Goal: Task Accomplishment & Management: Complete application form

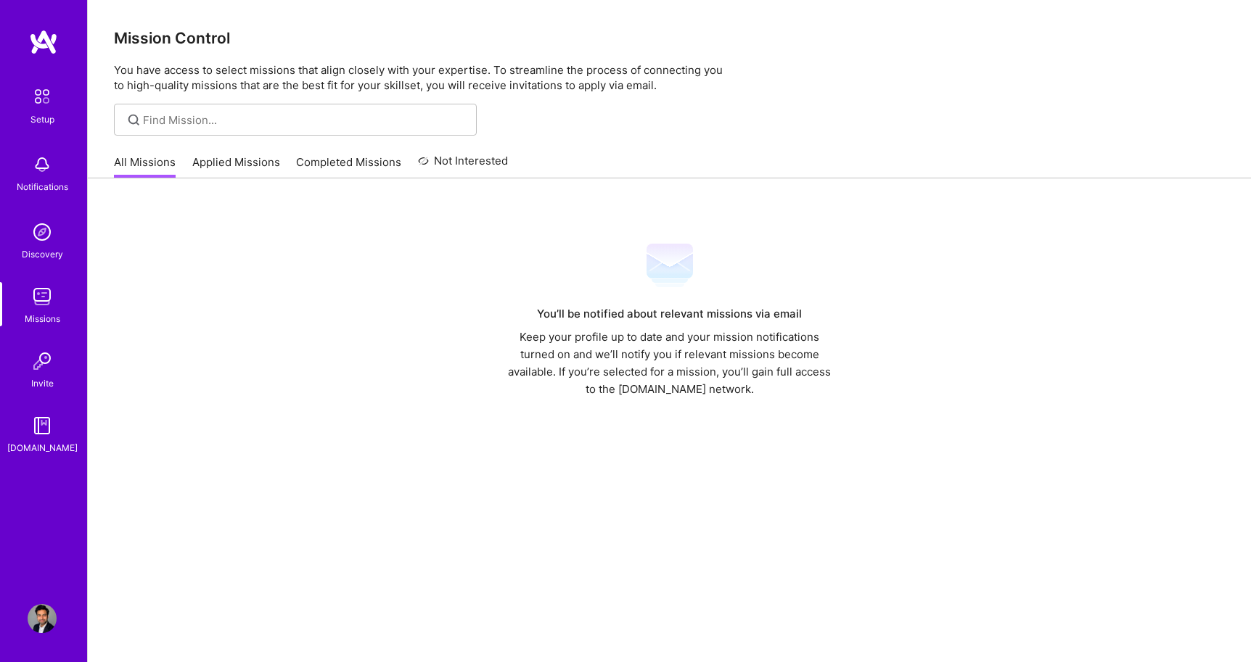
click at [41, 629] on img at bounding box center [42, 618] width 29 height 29
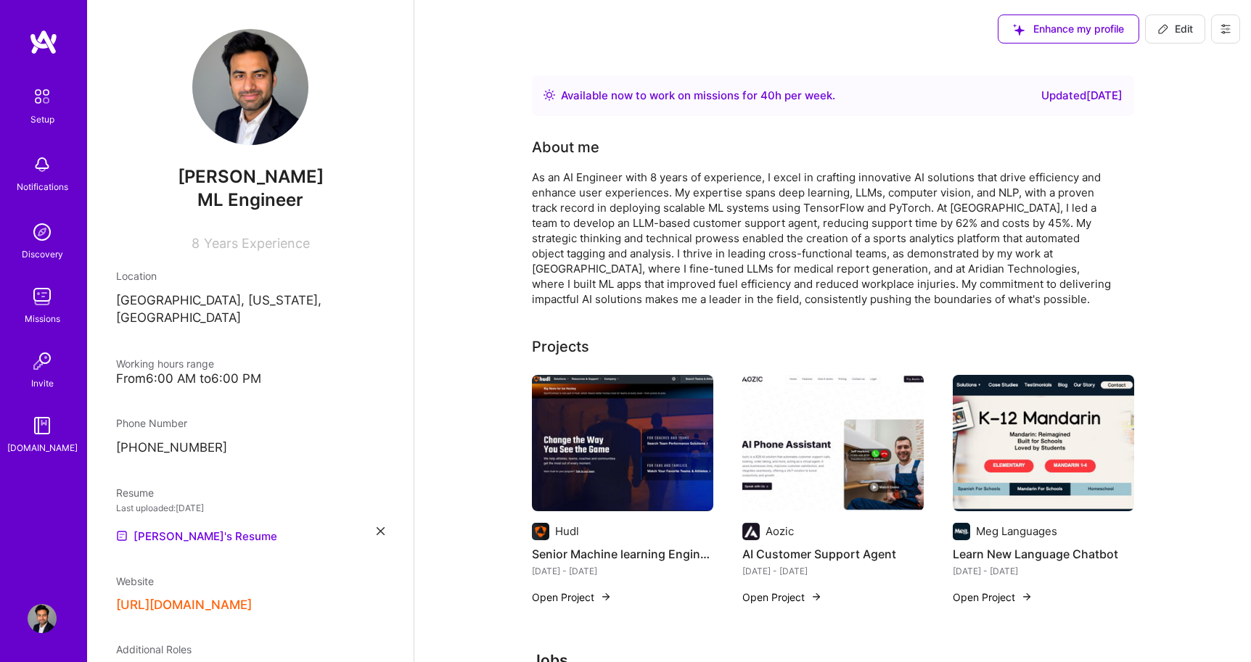
click at [1229, 33] on icon at bounding box center [1225, 29] width 12 height 12
click at [326, 383] on div "[PERSON_NAME] ML Engineer 8 Years Experience Location [GEOGRAPHIC_DATA], [US_ST…" at bounding box center [250, 331] width 326 height 662
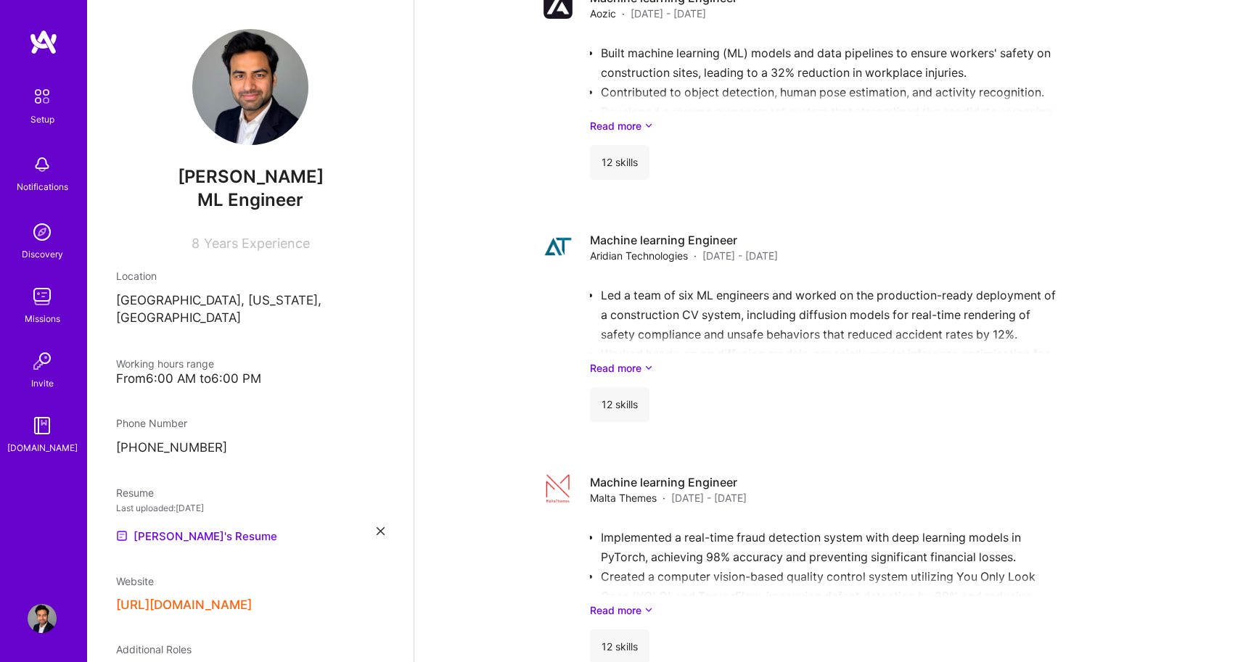
scroll to position [1011, 0]
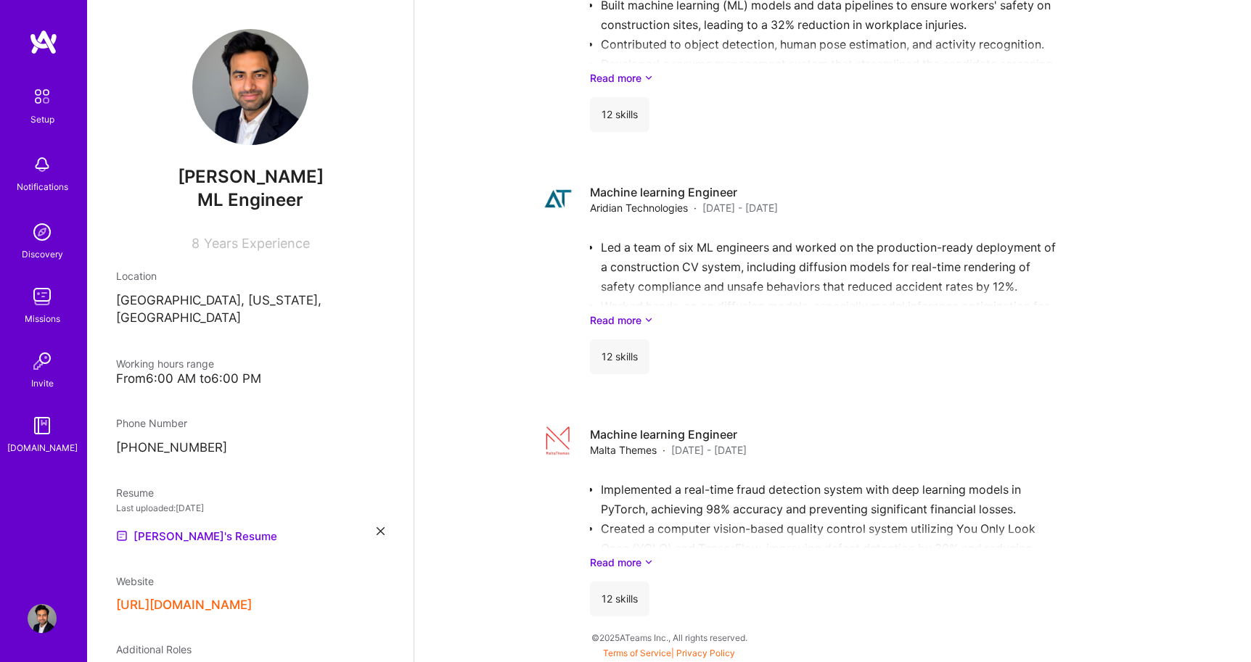
click at [42, 437] on img at bounding box center [42, 425] width 29 height 29
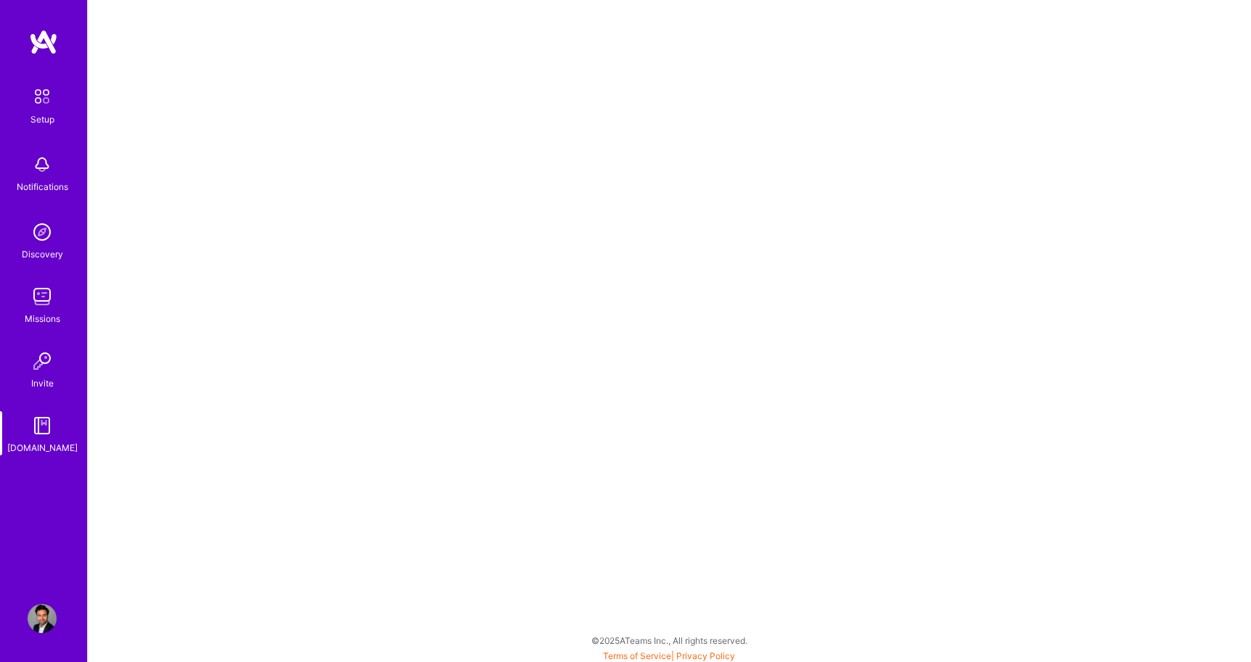
click at [38, 182] on div "Notifications" at bounding box center [43, 186] width 52 height 15
click at [45, 114] on div "Setup" at bounding box center [42, 119] width 24 height 15
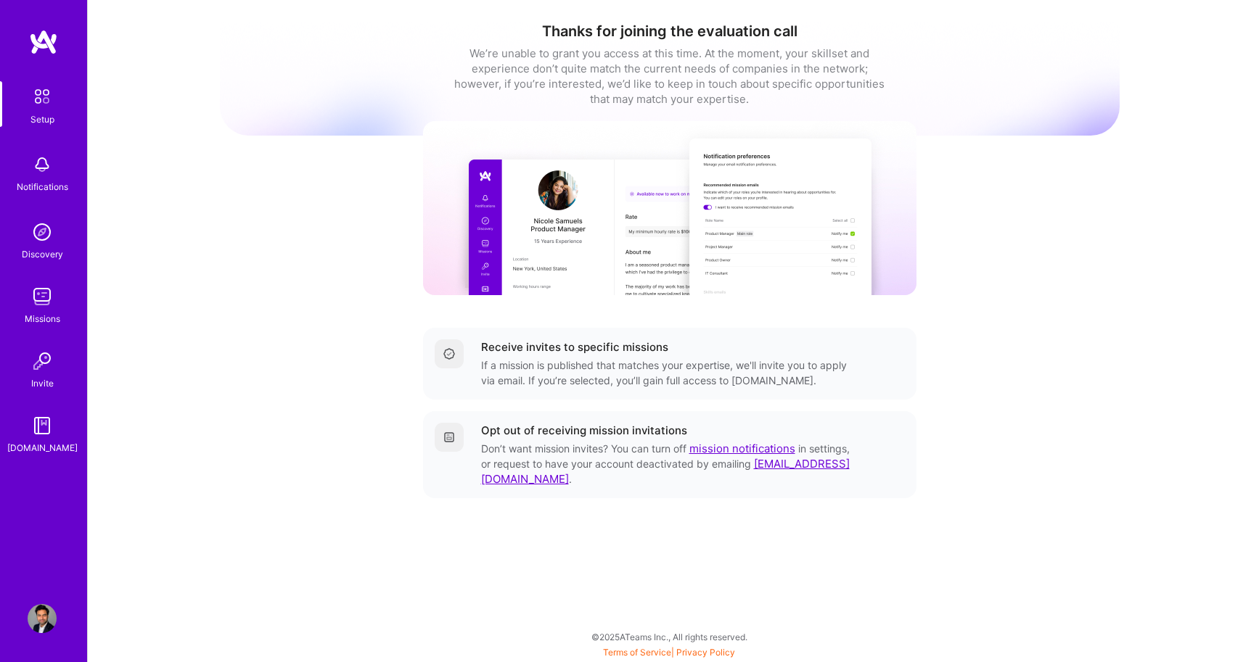
click at [40, 165] on img at bounding box center [42, 164] width 29 height 29
click at [44, 168] on div "Setup Notifications Discovery Missions Invite A.Guide" at bounding box center [43, 268] width 87 height 374
click at [40, 234] on img at bounding box center [42, 232] width 29 height 29
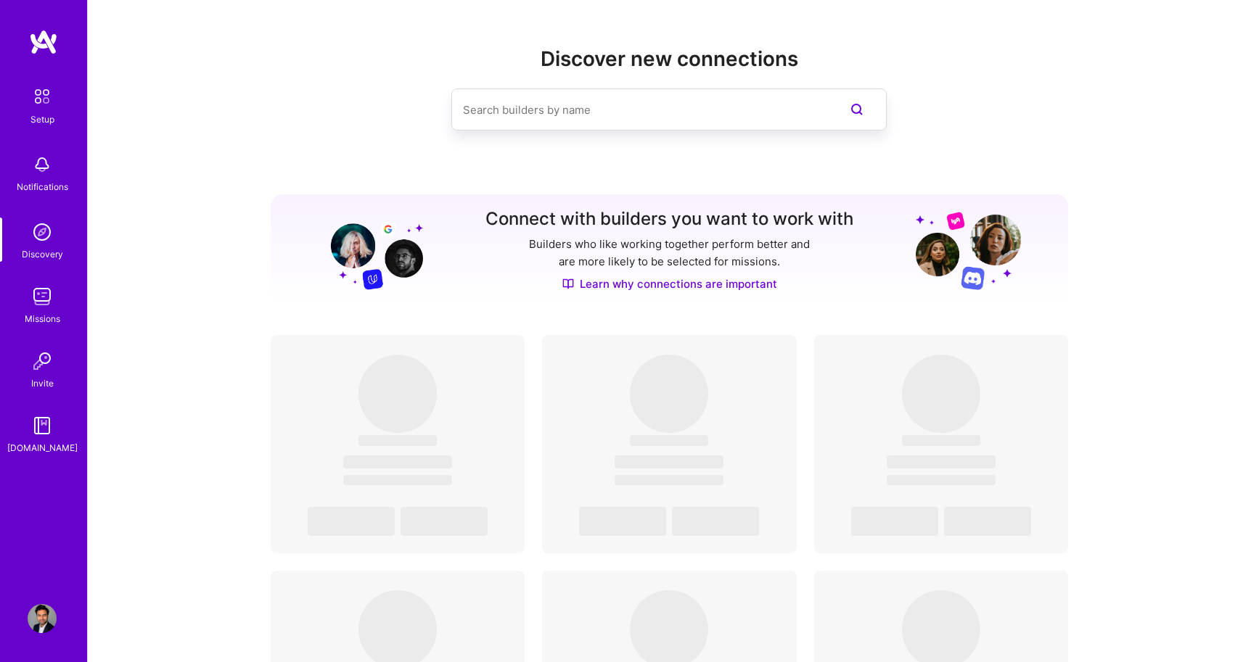
click at [44, 307] on img at bounding box center [42, 296] width 29 height 29
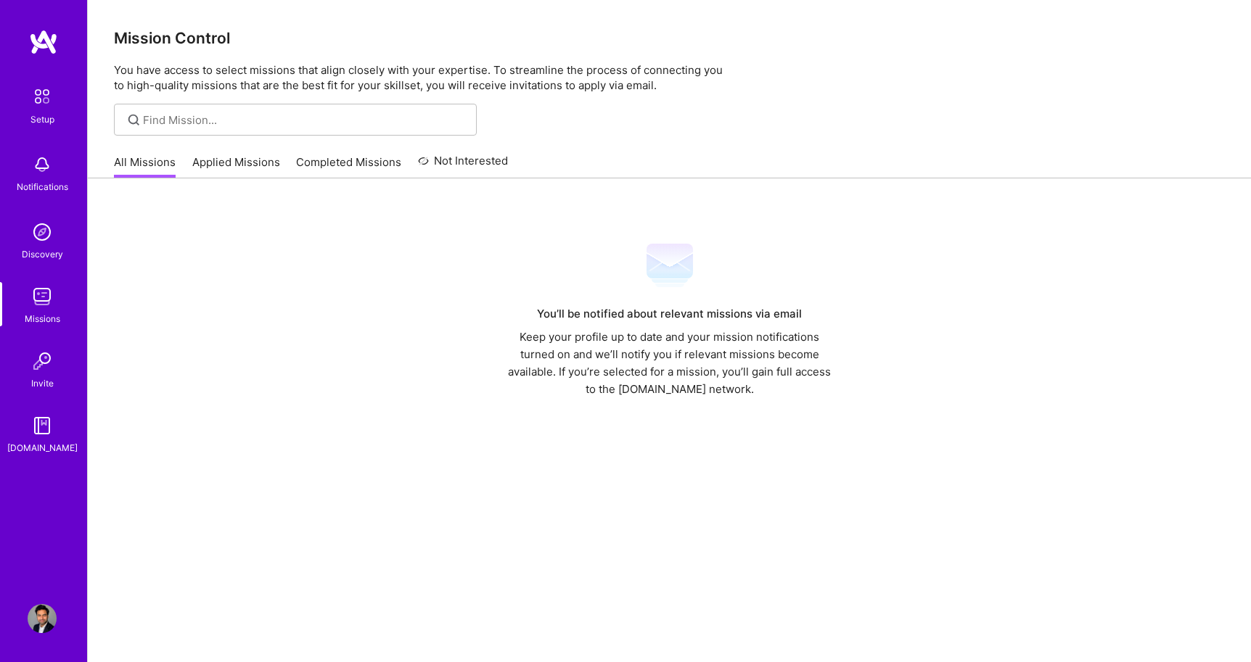
click at [43, 338] on div "Setup Notifications Discovery Missions Invite A.Guide" at bounding box center [43, 268] width 87 height 374
click at [43, 376] on div "Invite" at bounding box center [42, 383] width 22 height 15
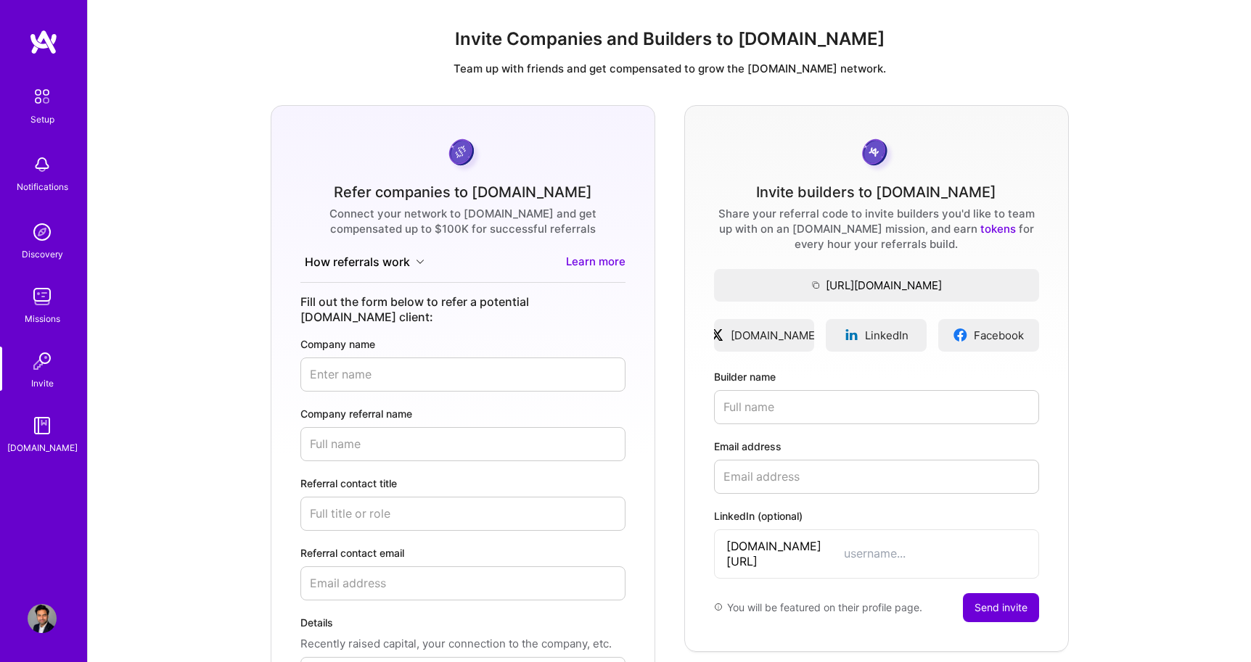
click at [44, 423] on img at bounding box center [42, 425] width 29 height 29
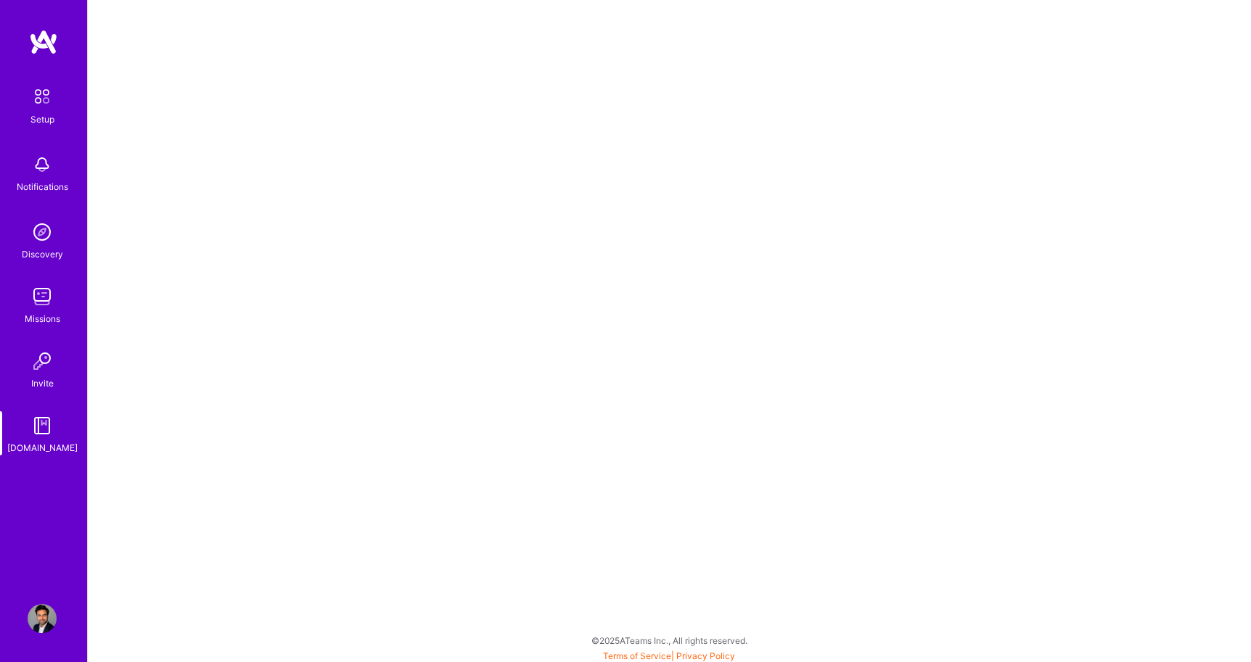
scroll to position [4, 0]
click at [46, 611] on img at bounding box center [42, 618] width 29 height 29
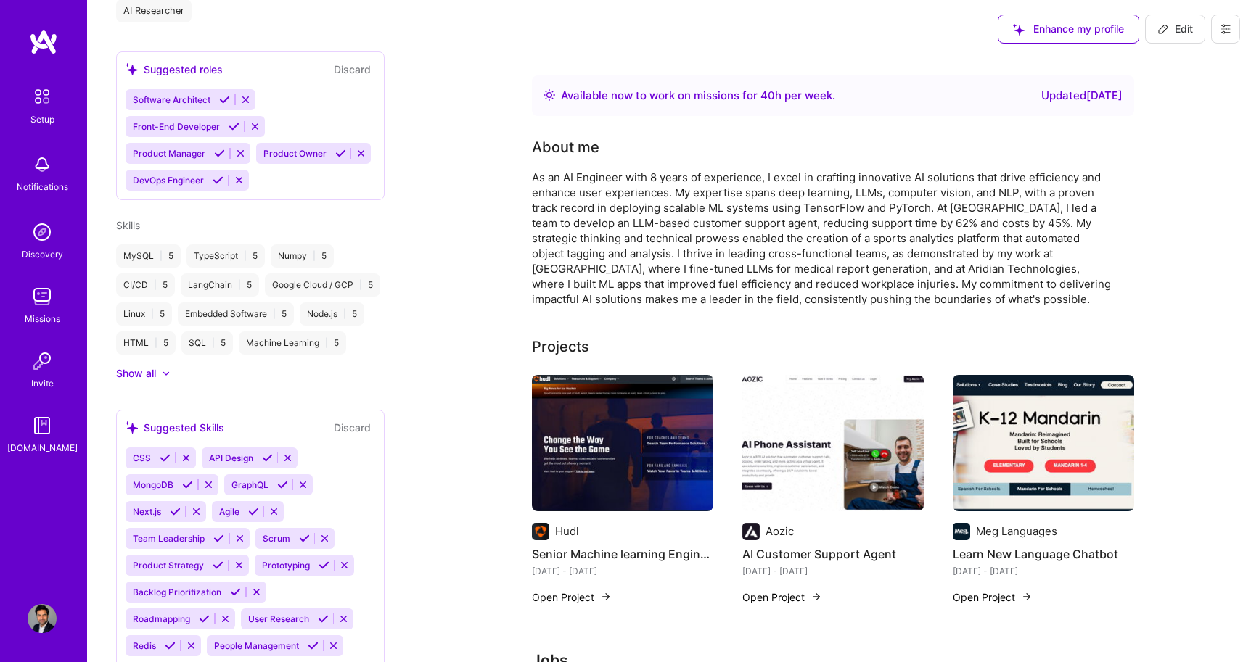
scroll to position [864, 0]
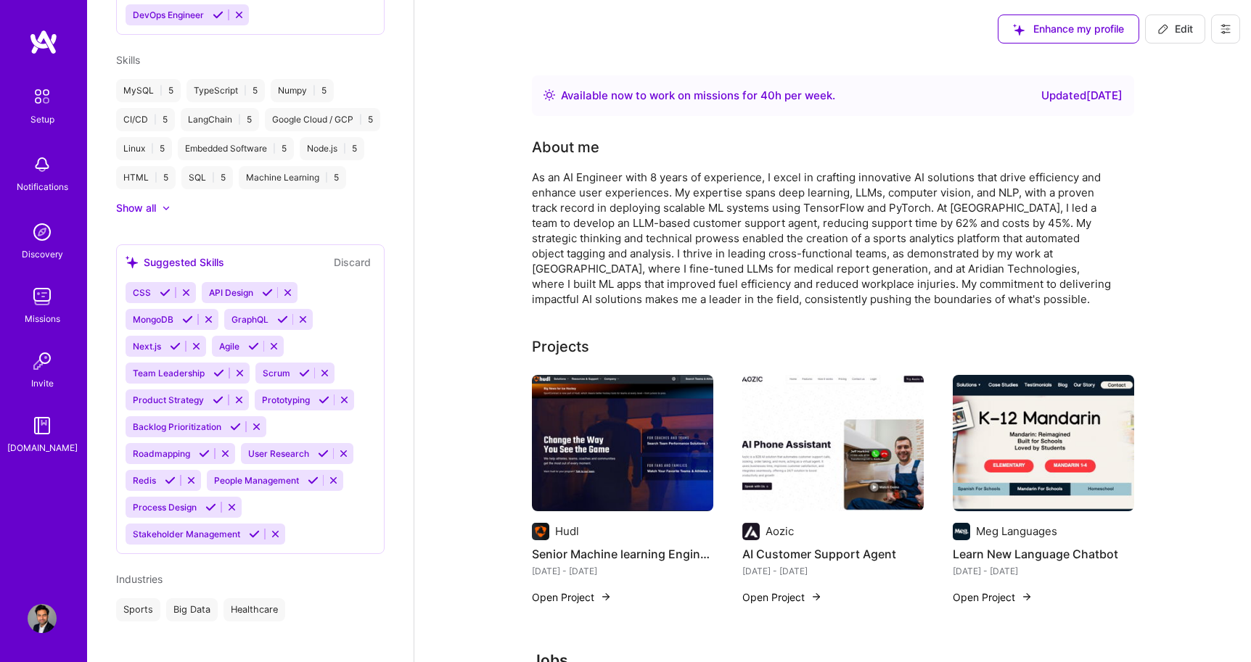
click at [1208, 29] on div "Enhance my profile Edit" at bounding box center [1119, 29] width 264 height 58
click at [1087, 31] on span "Enhance my profile" at bounding box center [1068, 29] width 111 height 15
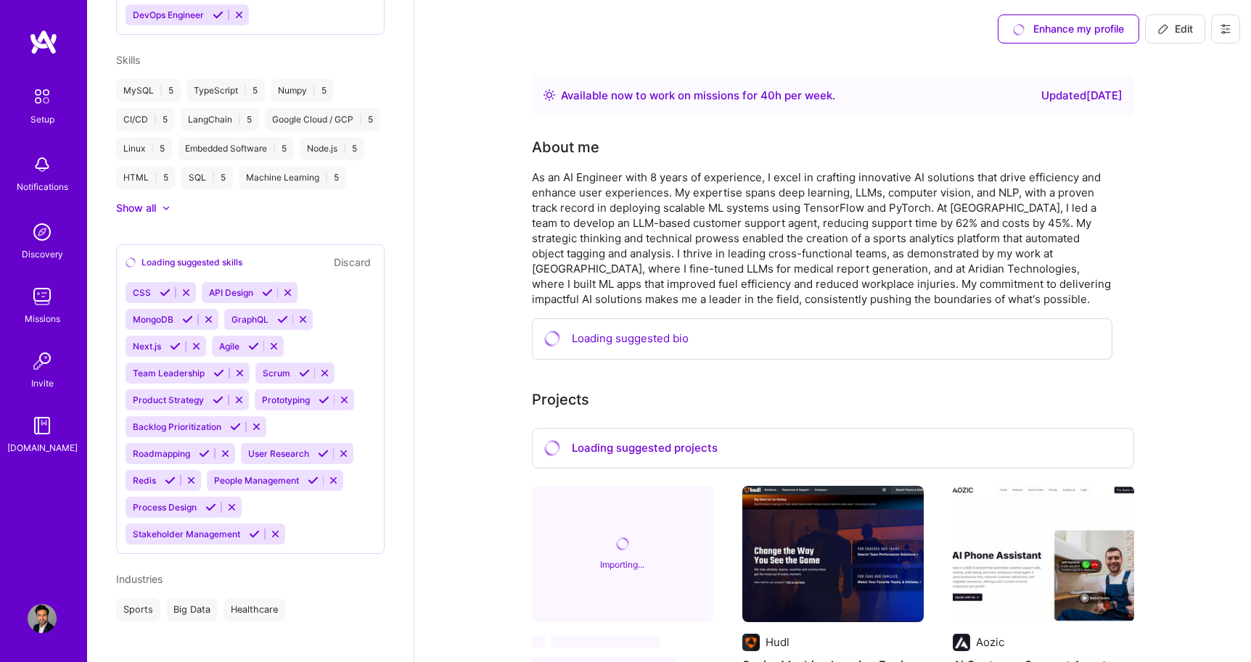
click at [1225, 27] on icon at bounding box center [1225, 29] width 12 height 12
click at [1164, 68] on button "Settings" at bounding box center [1185, 62] width 109 height 37
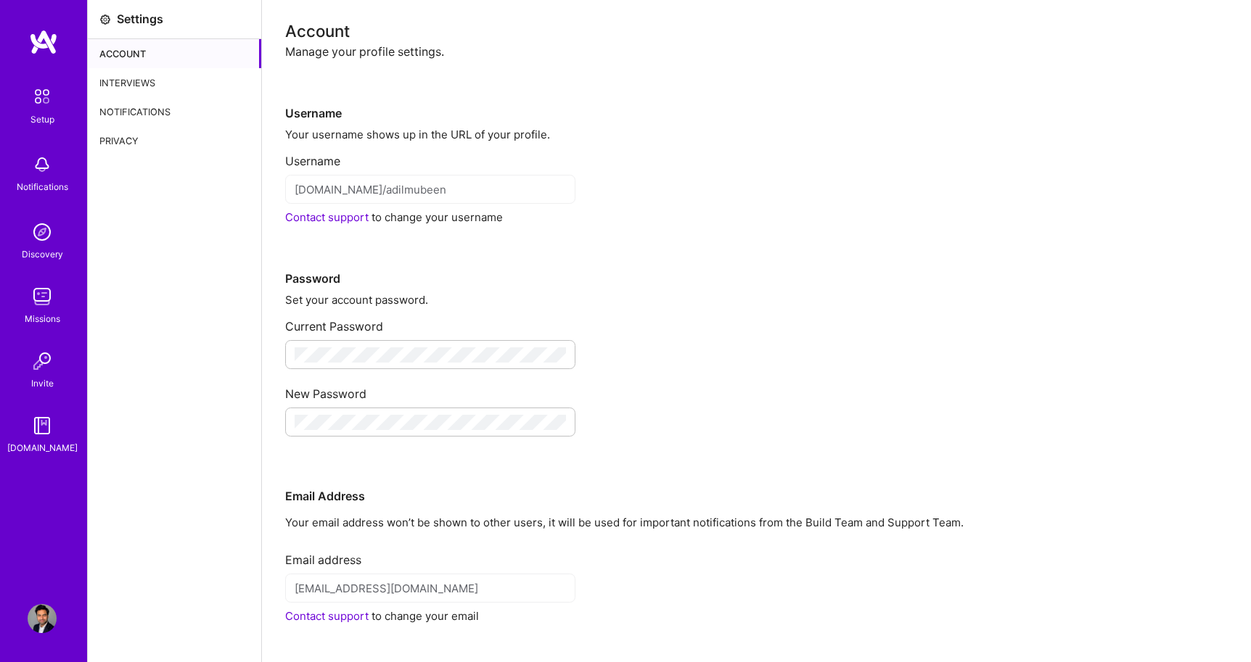
click at [144, 85] on div "Interviews" at bounding box center [174, 82] width 173 height 29
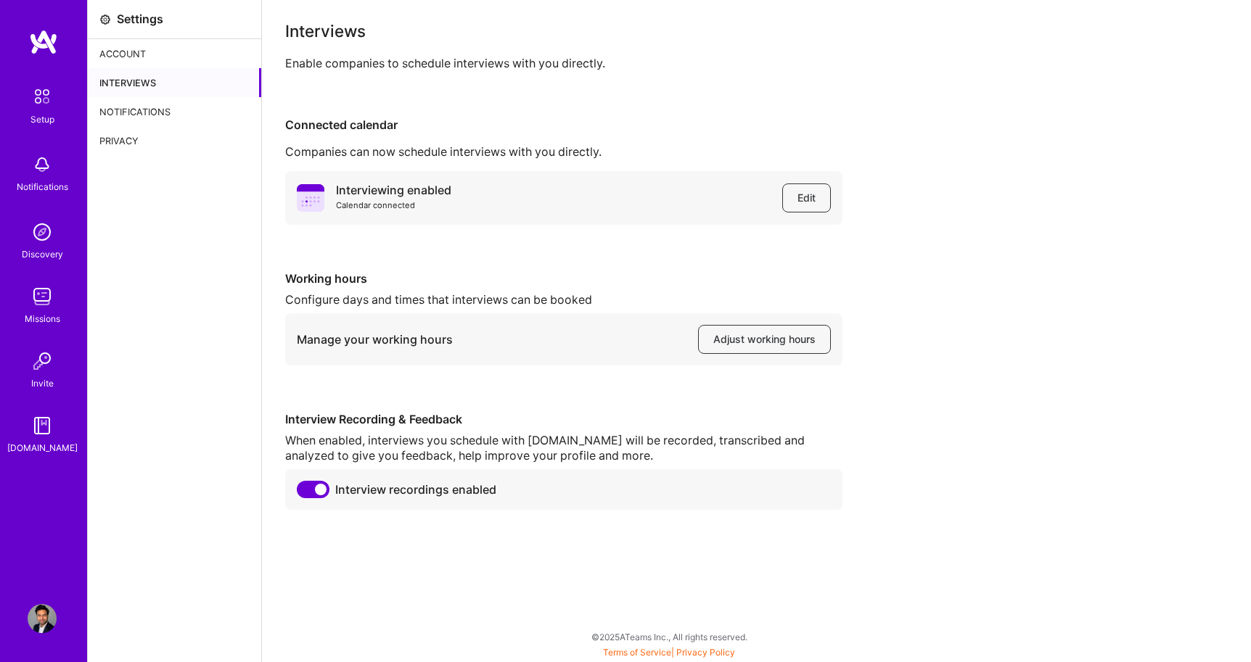
click at [151, 106] on div "Notifications" at bounding box center [174, 111] width 173 height 29
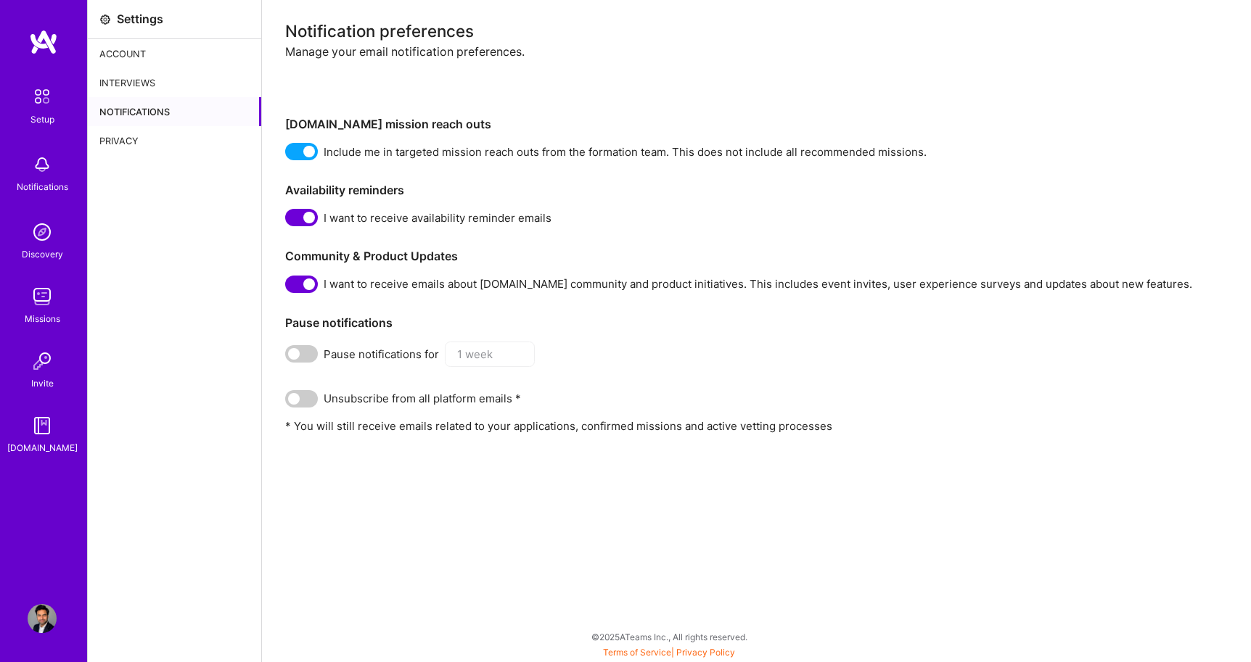
click at [136, 131] on div "Privacy" at bounding box center [174, 140] width 173 height 29
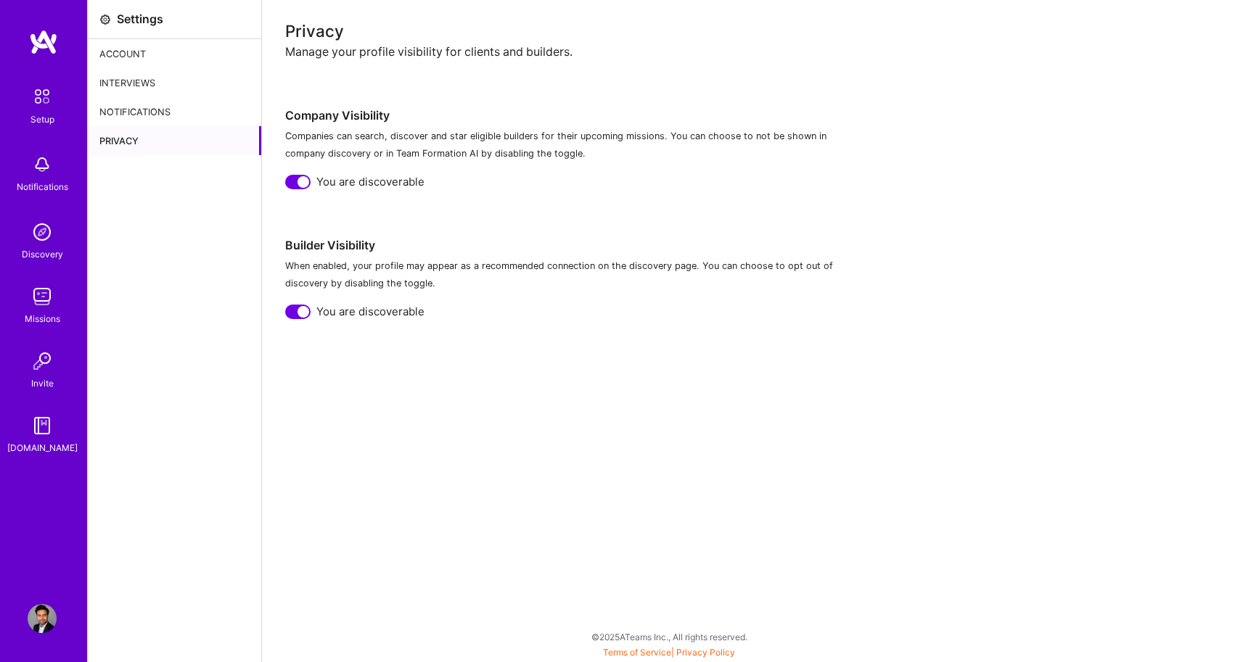
click at [39, 101] on img at bounding box center [42, 96] width 30 height 30
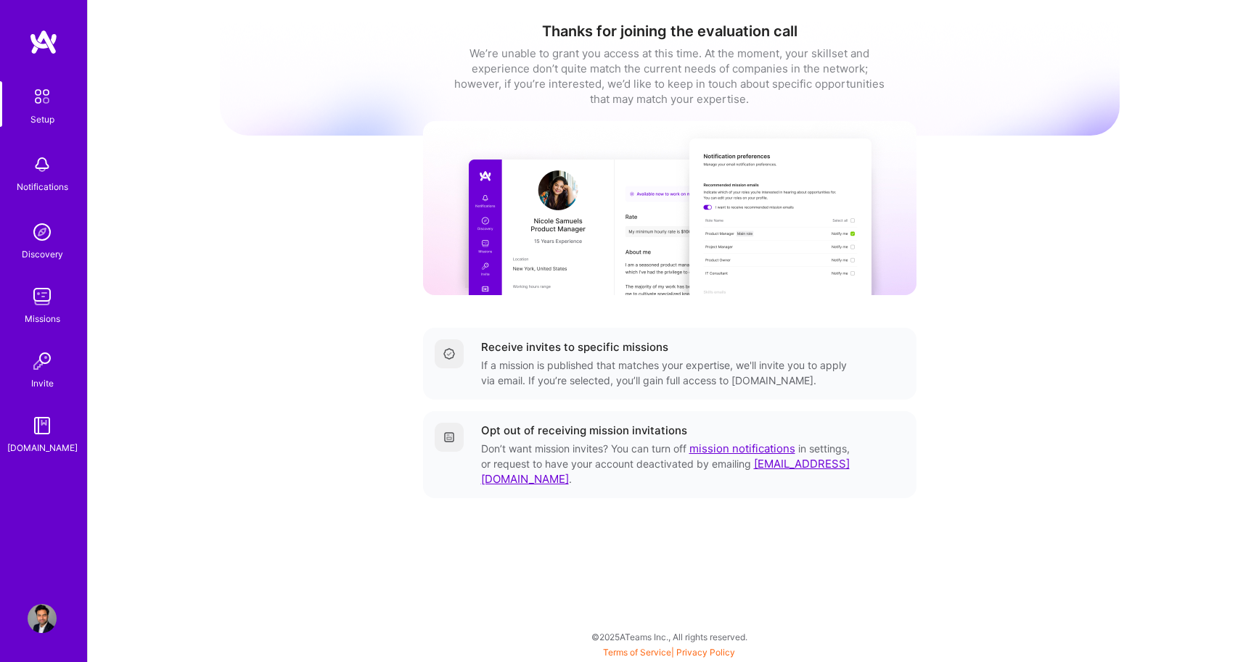
click at [717, 448] on link "mission notifications" at bounding box center [742, 449] width 106 height 14
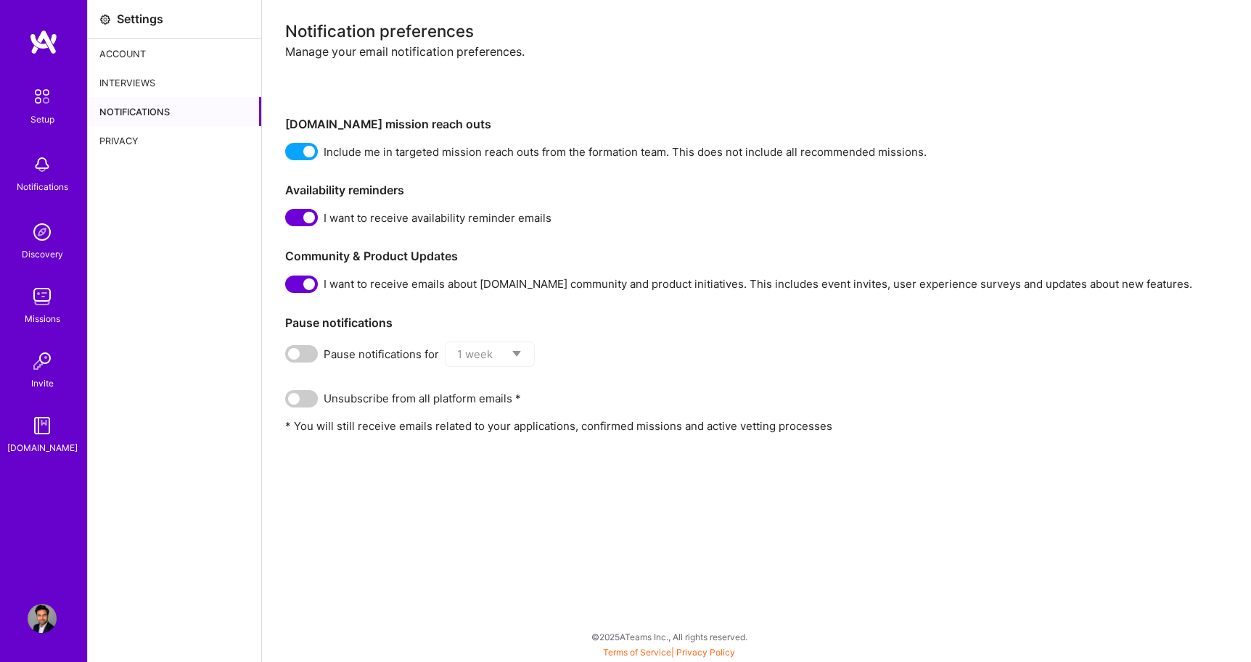
click at [49, 181] on div "Notifications" at bounding box center [43, 186] width 52 height 15
click at [33, 244] on img at bounding box center [42, 232] width 29 height 29
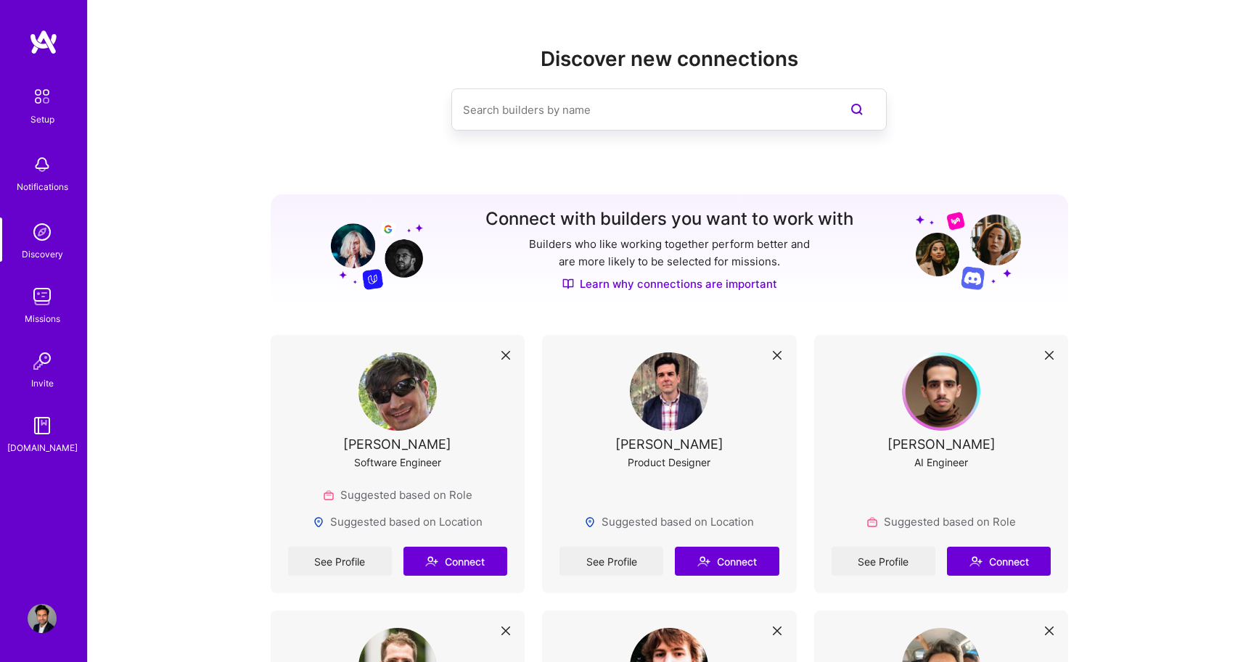
click at [36, 306] on img at bounding box center [42, 296] width 29 height 29
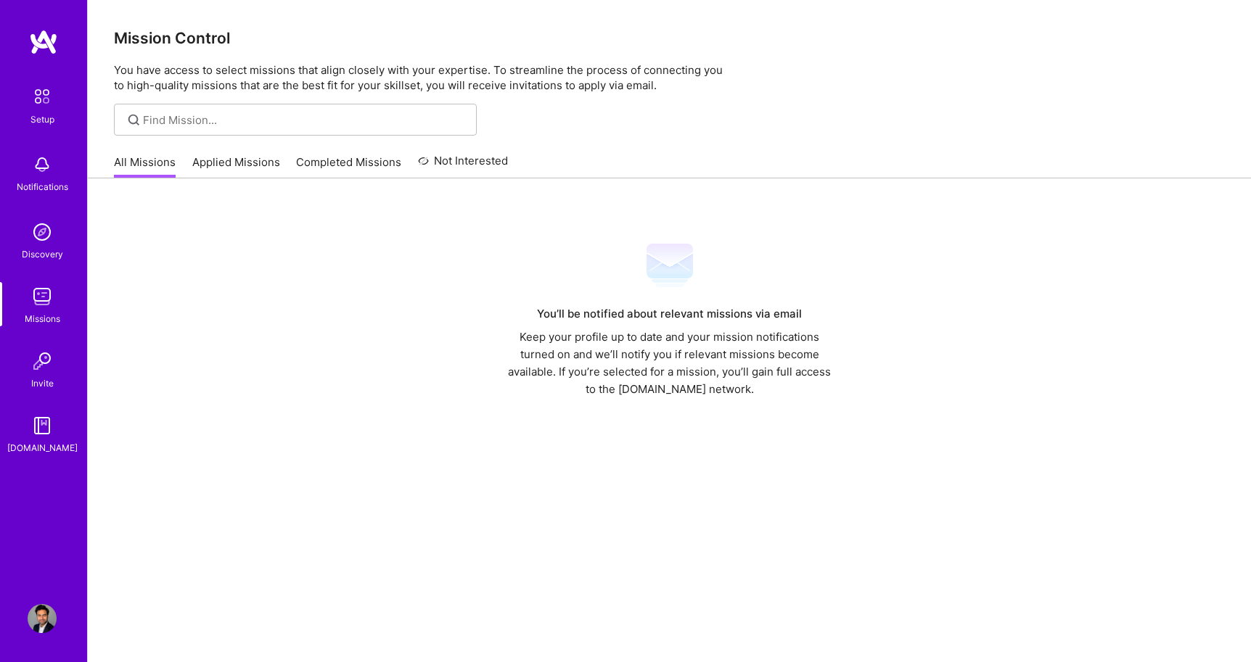
click at [238, 160] on link "Applied Missions" at bounding box center [236, 167] width 88 height 24
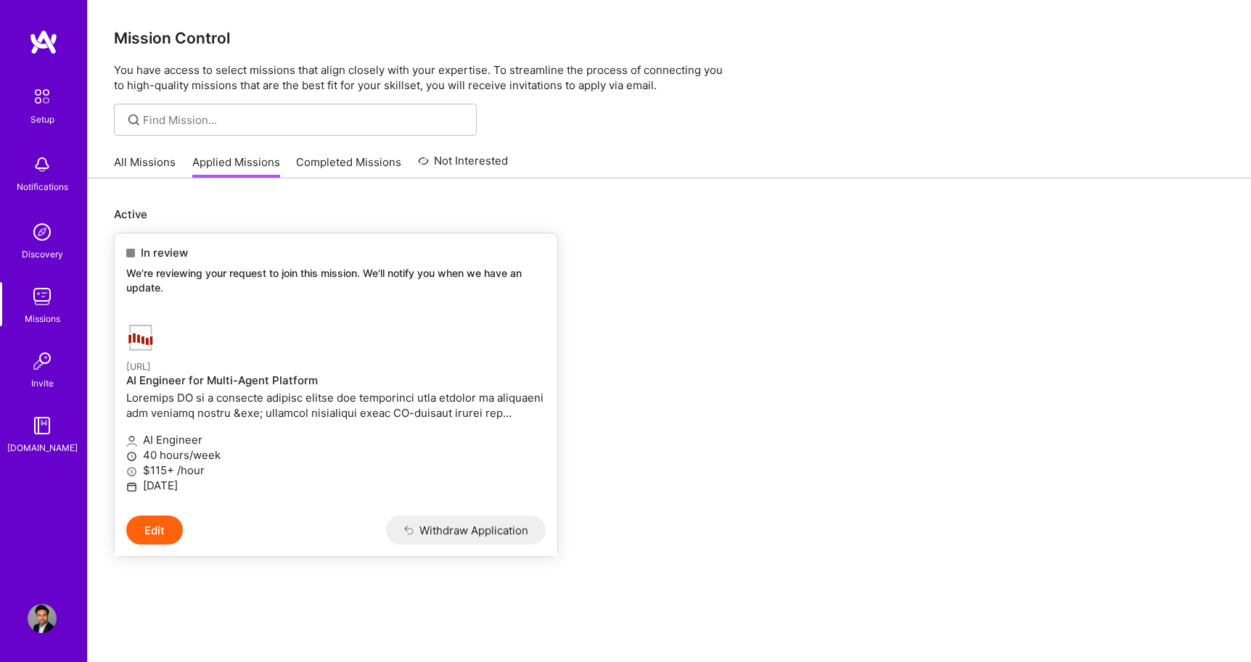
click at [239, 381] on h4 "AI Engineer for Multi-Agent Platform" at bounding box center [335, 380] width 419 height 13
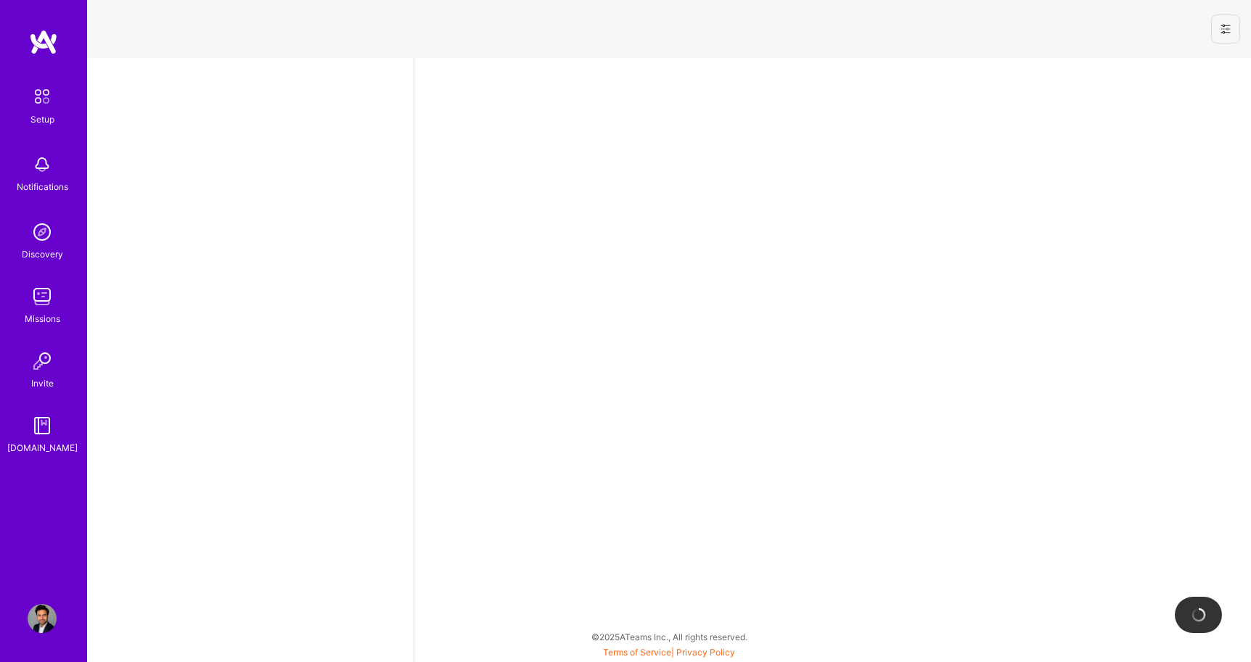
select select "US"
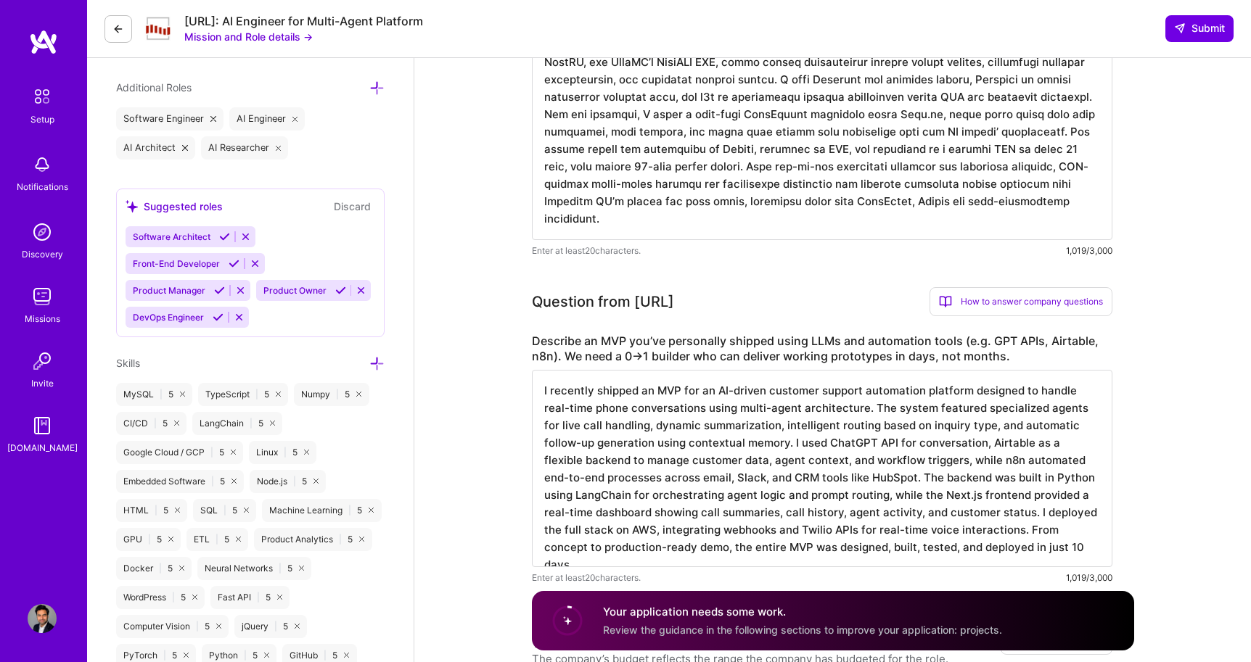
scroll to position [665, 0]
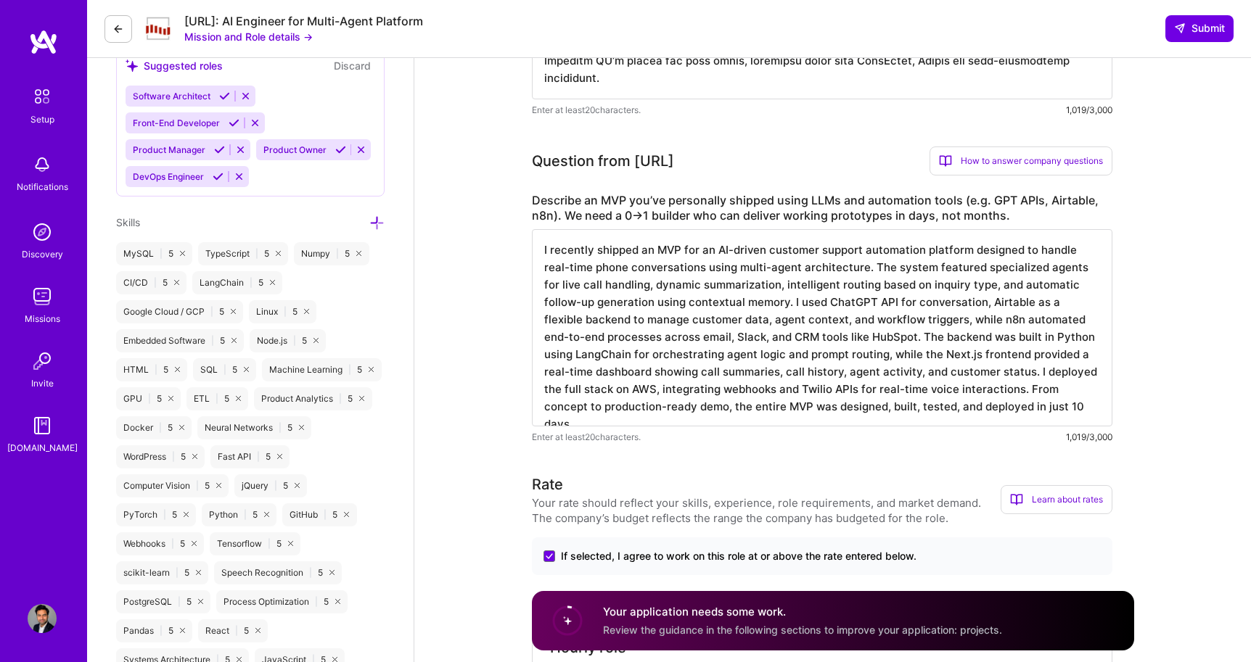
click at [954, 383] on textarea "I recently shipped an MVP for an AI-driven customer support automation platform…" at bounding box center [822, 327] width 580 height 197
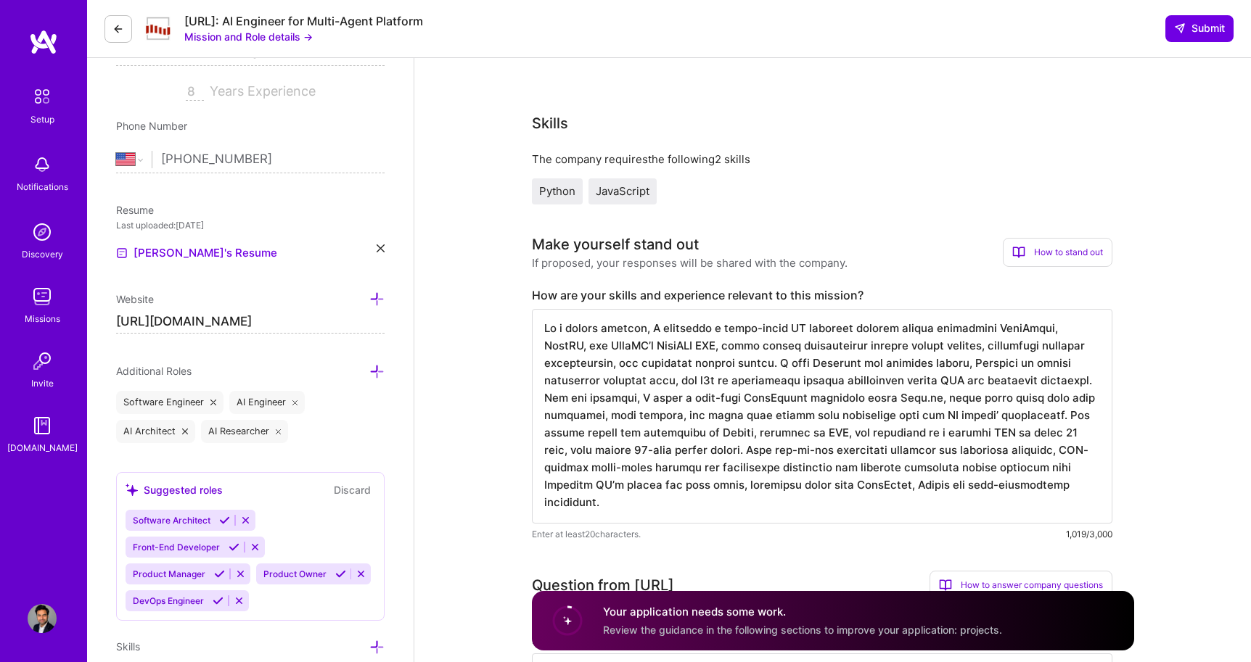
scroll to position [0, 0]
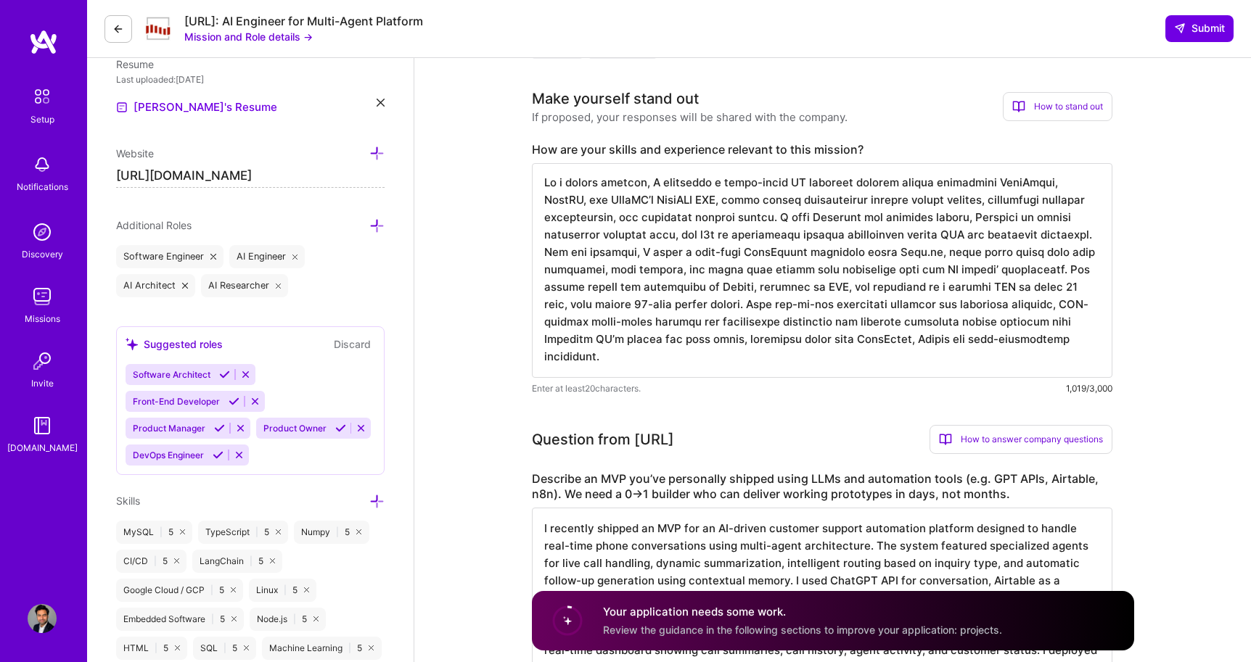
scroll to position [374, 0]
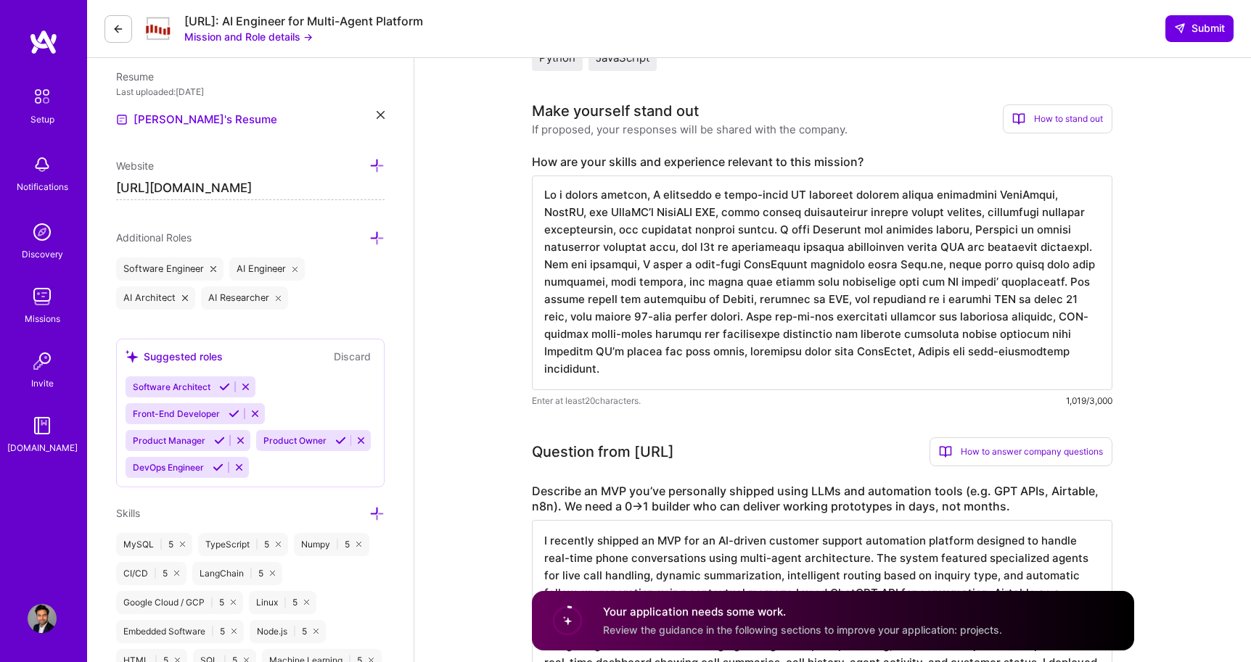
click at [46, 43] on img at bounding box center [43, 42] width 29 height 26
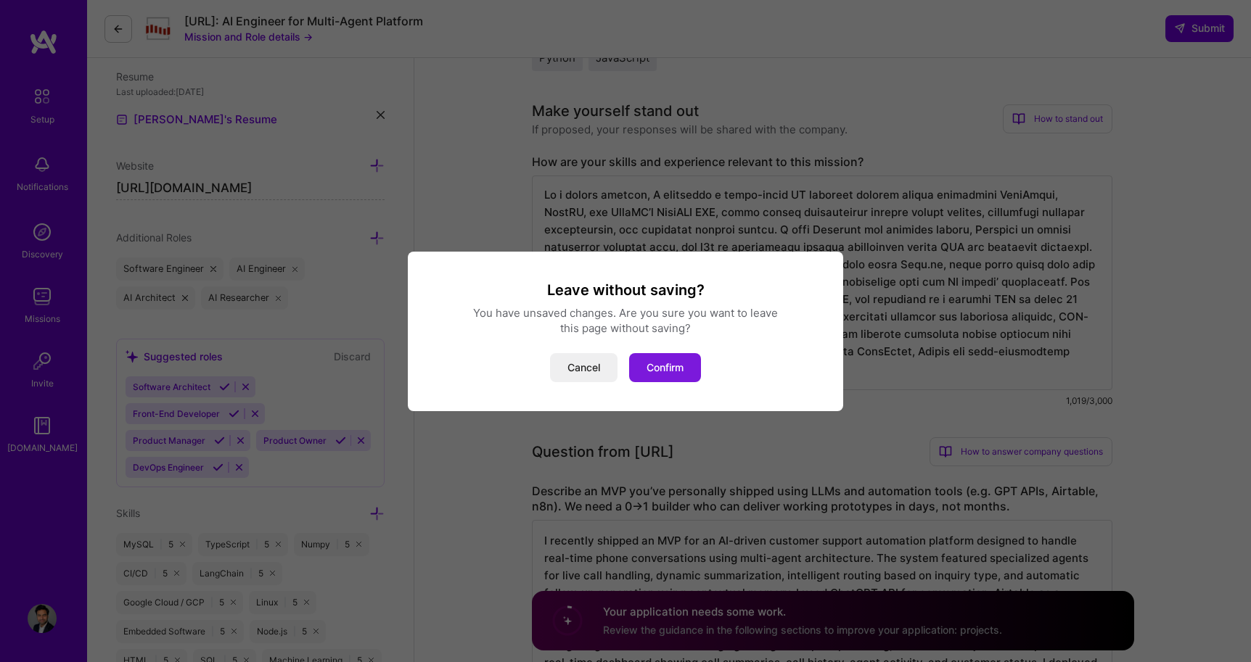
click at [667, 370] on button "Confirm" at bounding box center [665, 367] width 72 height 29
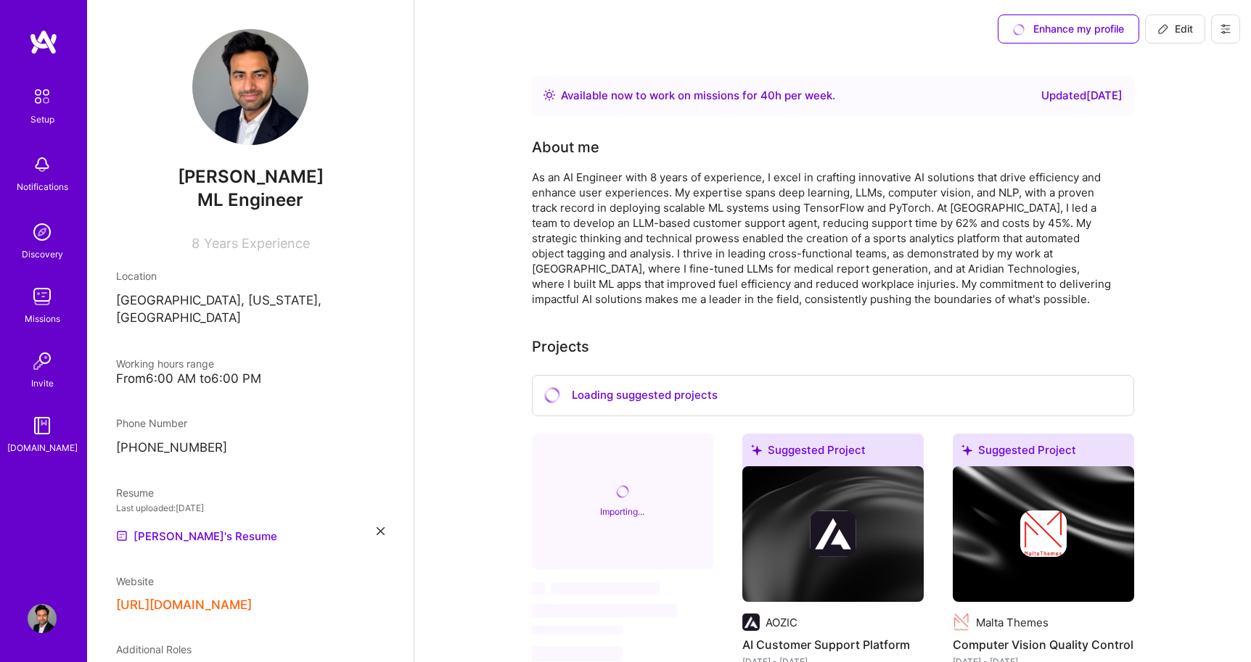
click at [47, 94] on img at bounding box center [42, 96] width 30 height 30
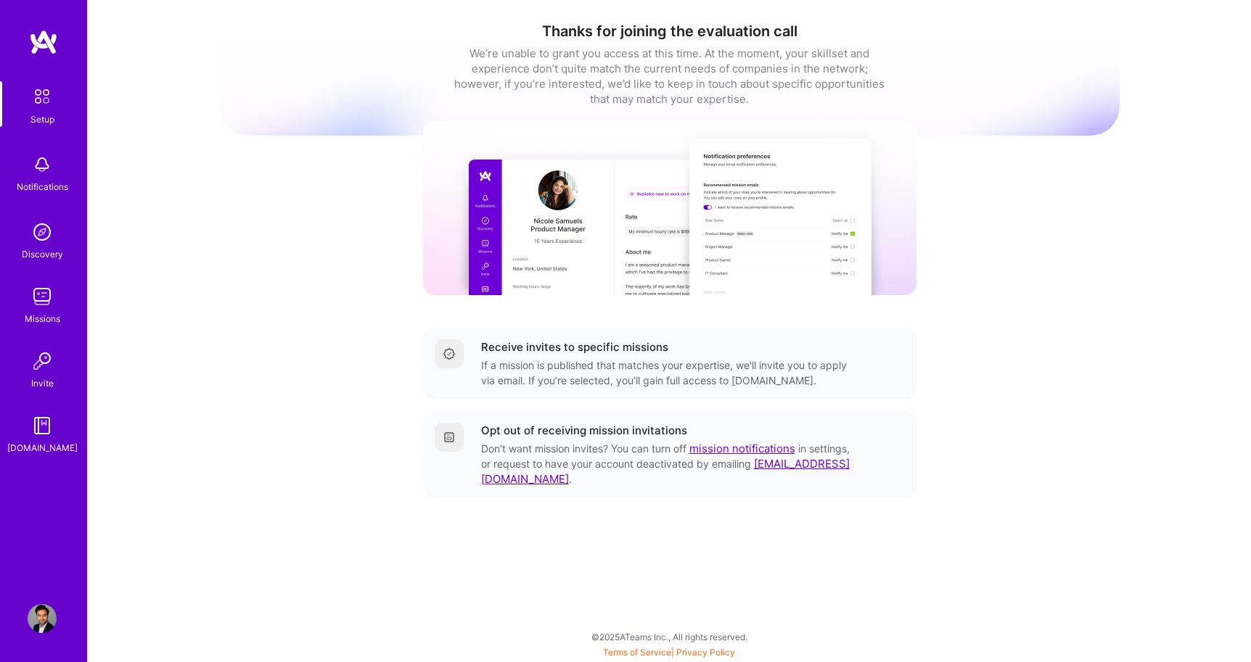
click at [38, 168] on img at bounding box center [42, 164] width 29 height 29
click at [34, 229] on img at bounding box center [42, 232] width 29 height 29
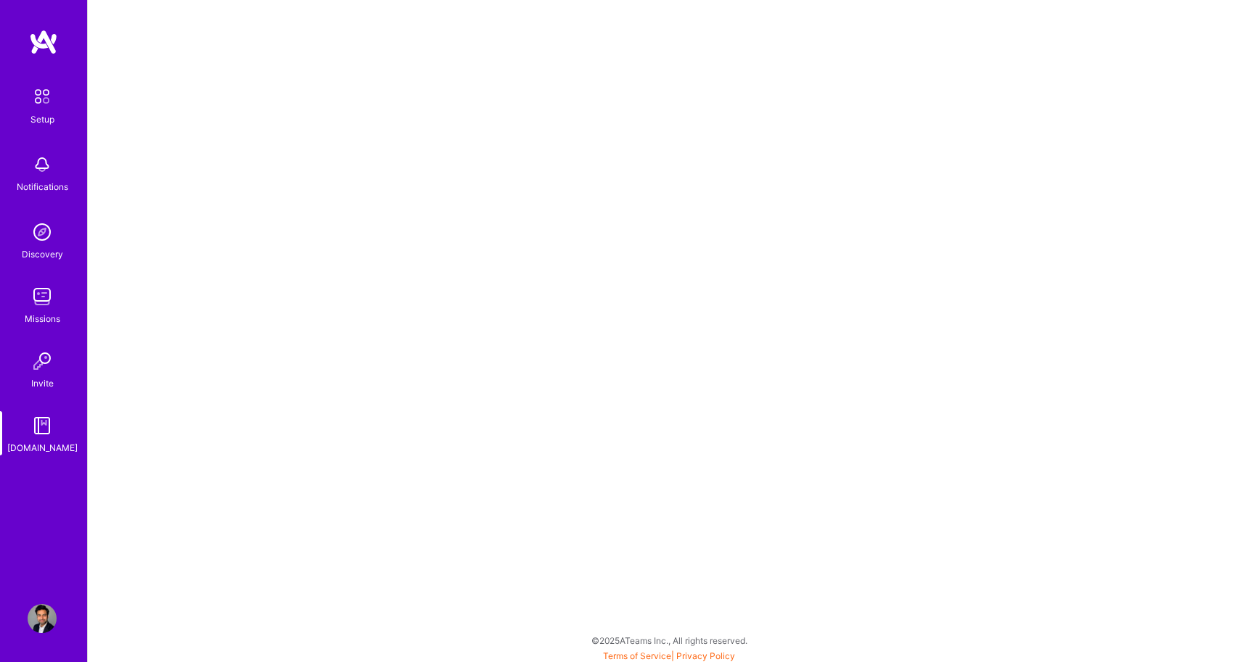
scroll to position [4, 0]
click at [36, 307] on img at bounding box center [42, 296] width 29 height 29
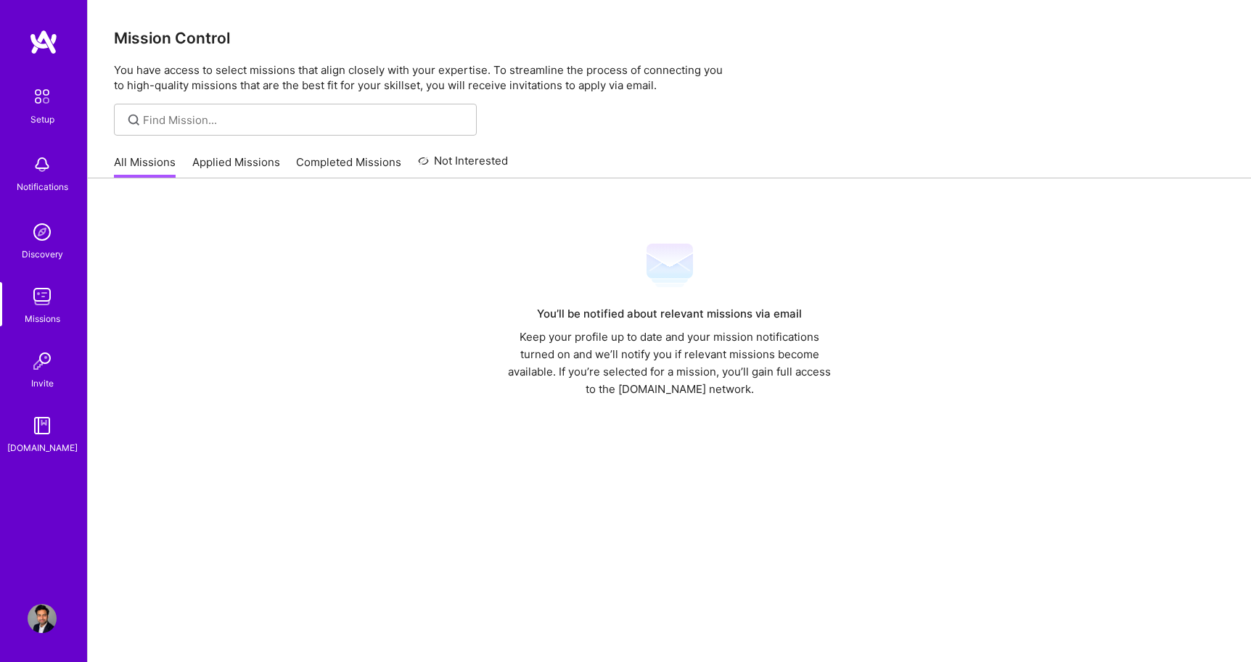
click at [226, 163] on link "Applied Missions" at bounding box center [236, 167] width 88 height 24
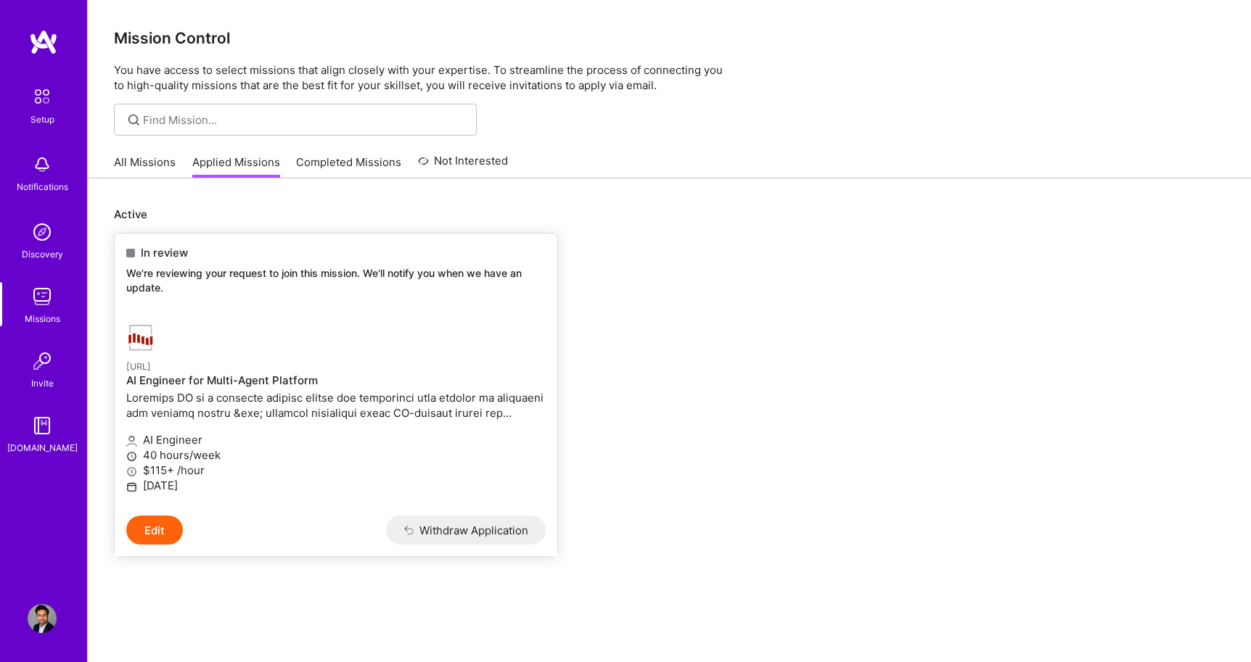
click at [156, 359] on p "[URL]" at bounding box center [335, 366] width 419 height 16
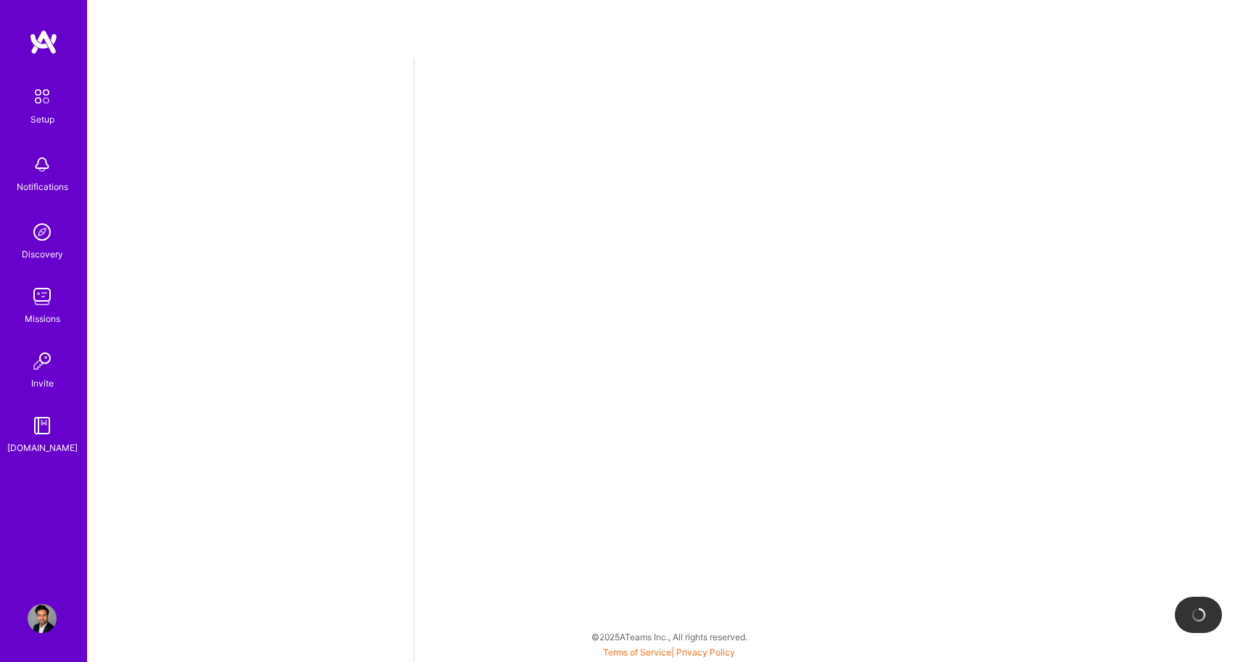
select select "US"
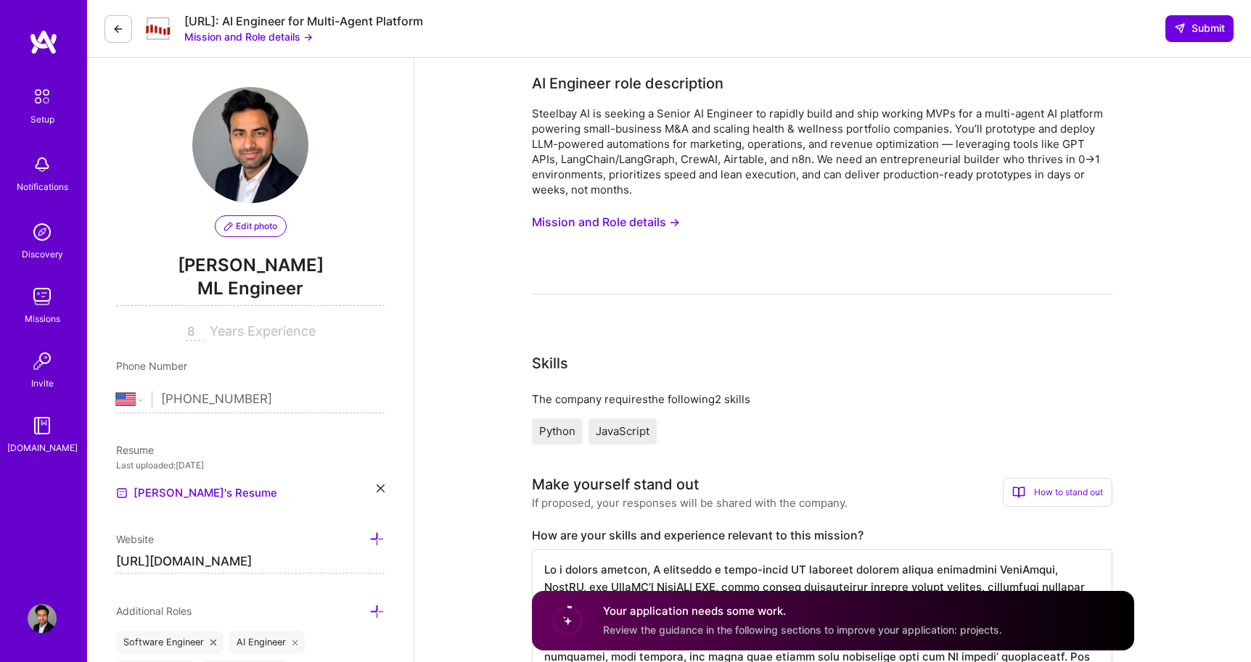
click at [263, 36] on button "Mission and Role details →" at bounding box center [248, 36] width 128 height 15
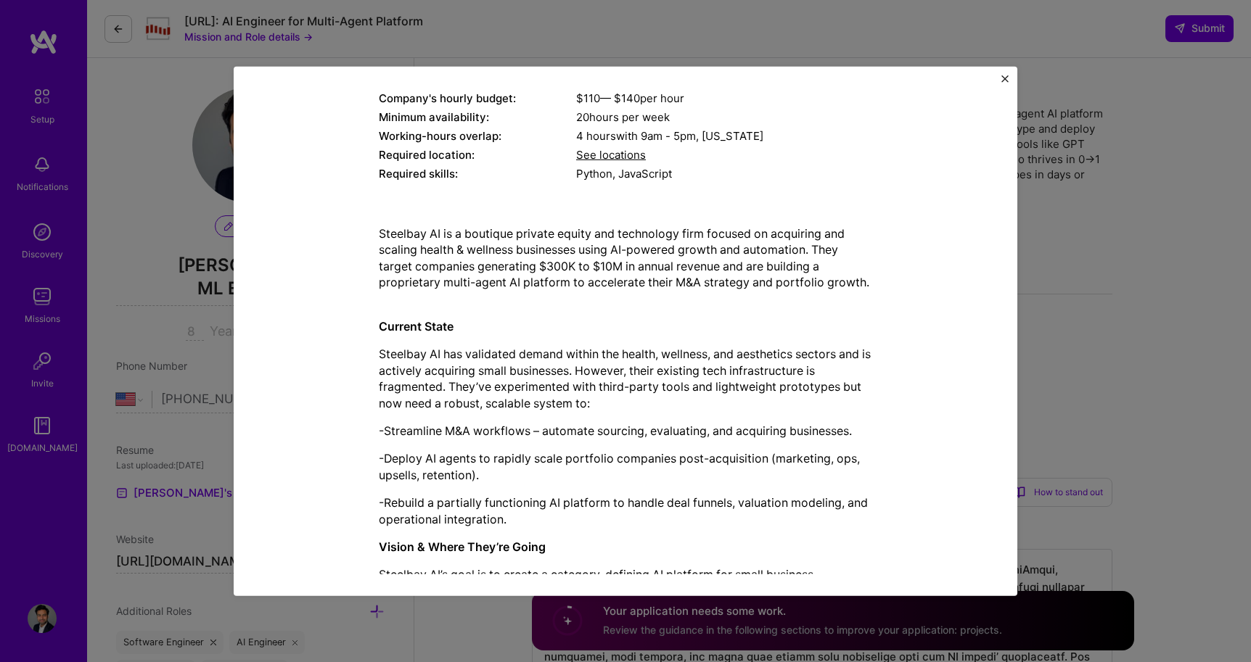
scroll to position [314, 0]
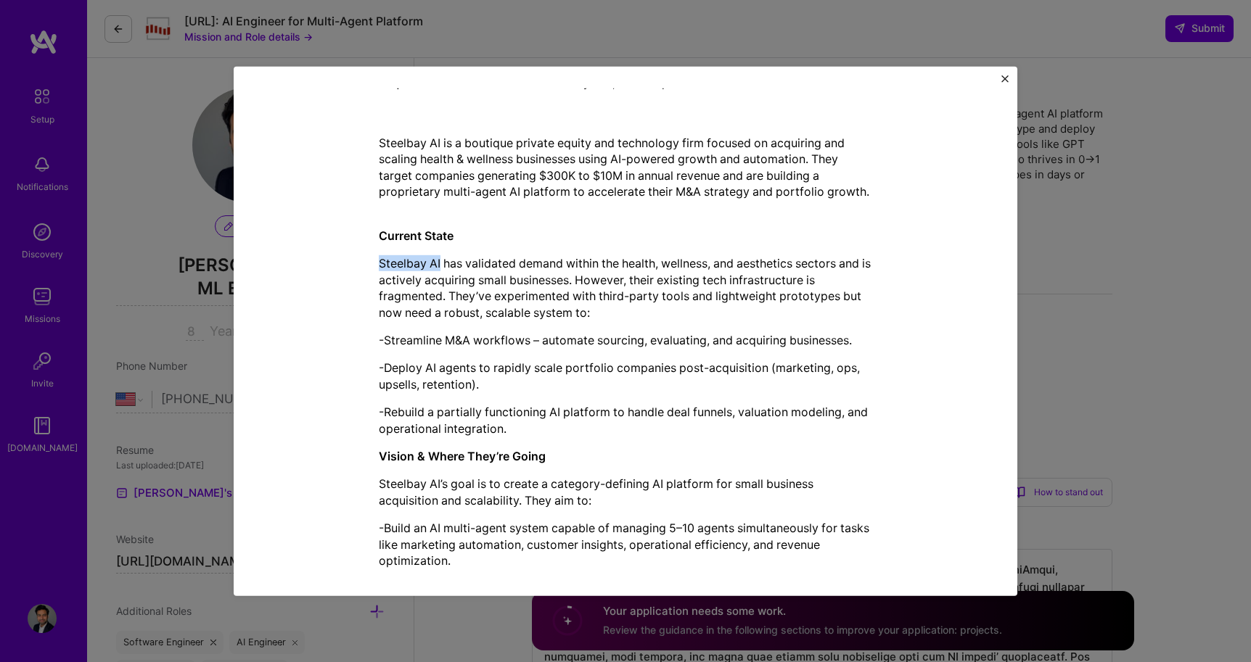
drag, startPoint x: 380, startPoint y: 261, endPoint x: 440, endPoint y: 262, distance: 60.2
click at [440, 262] on p "Steelbay AI has validated demand within the health, wellness, and aesthetics se…" at bounding box center [625, 287] width 493 height 65
copy p "Steelbay AI"
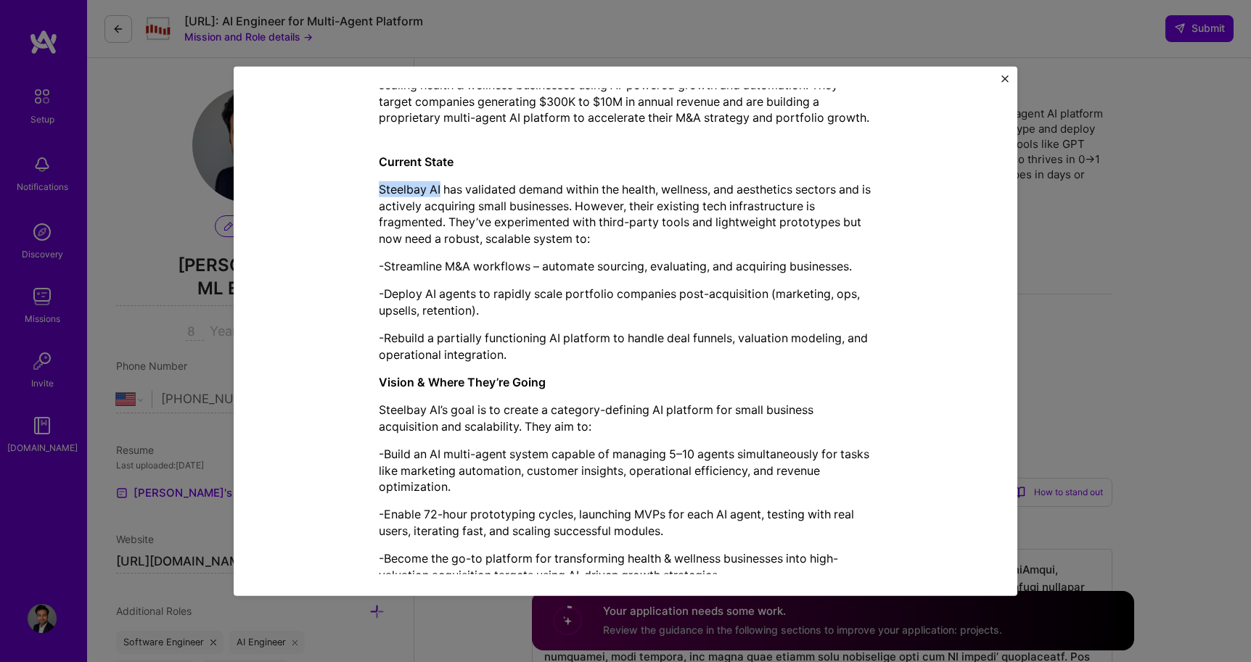
scroll to position [390, 0]
click at [377, 184] on div "Mission Description and Role Details AI Engineer role description Steelbay AI i…" at bounding box center [625, 517] width 717 height 1617
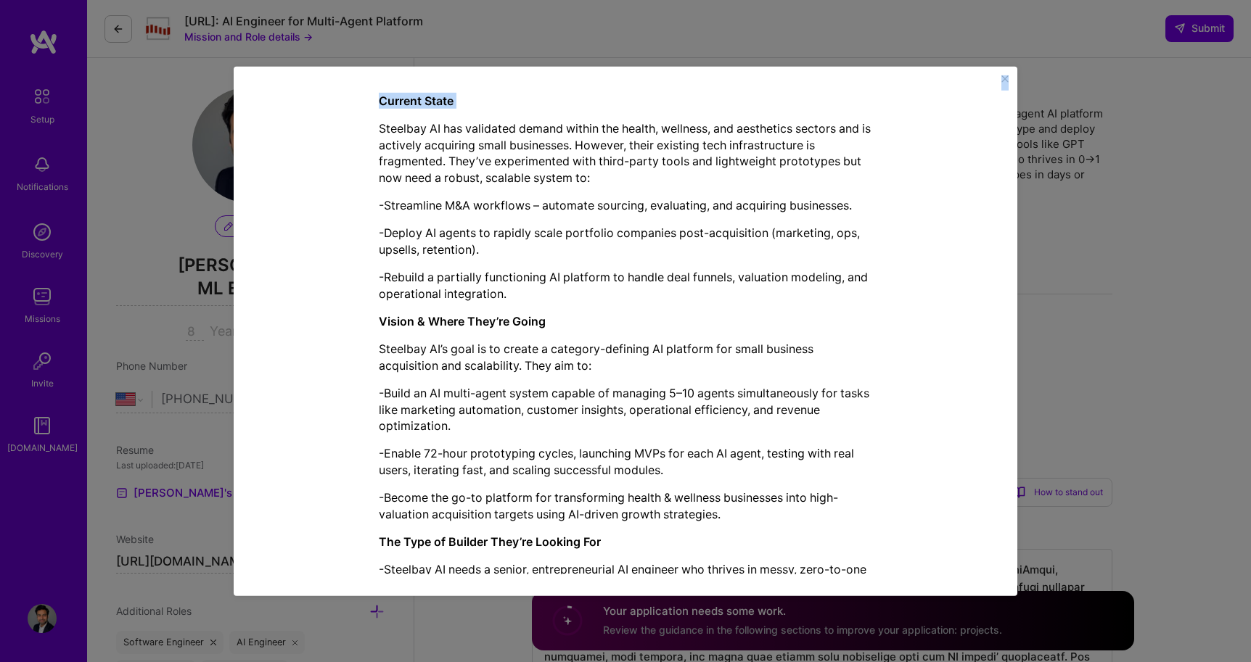
scroll to position [1153, 0]
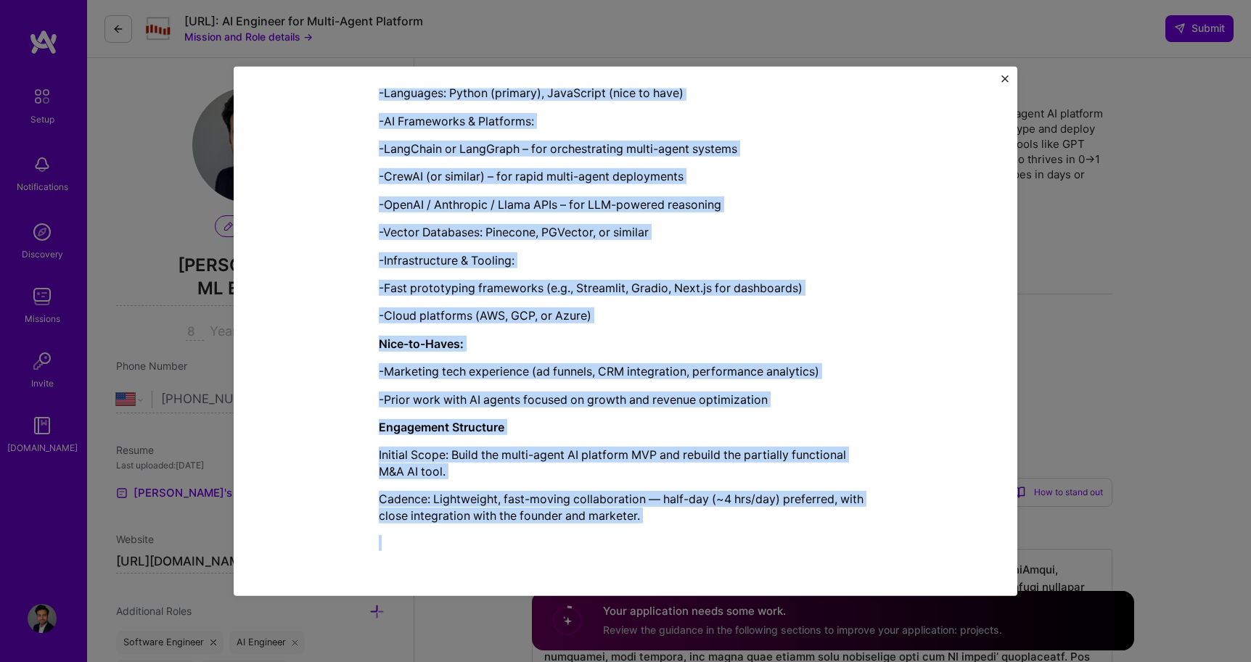
drag, startPoint x: 379, startPoint y: 186, endPoint x: 651, endPoint y: 552, distance: 455.9
copy div "Loremips DO sit ametconse adipis elitse doe tempor, incididu, utl etdolorema al…"
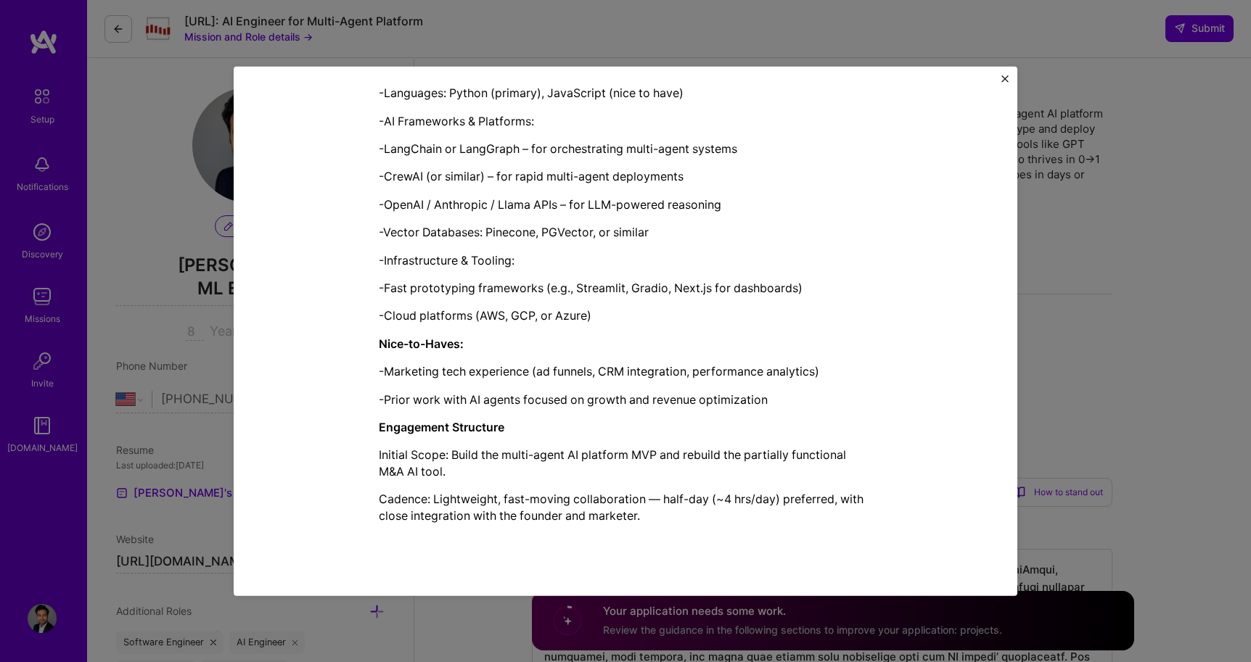
click at [929, 30] on div "Mission Description and Role Details AI Engineer role description Steelbay AI i…" at bounding box center [625, 331] width 1251 height 662
